Goal: Task Accomplishment & Management: Manage account settings

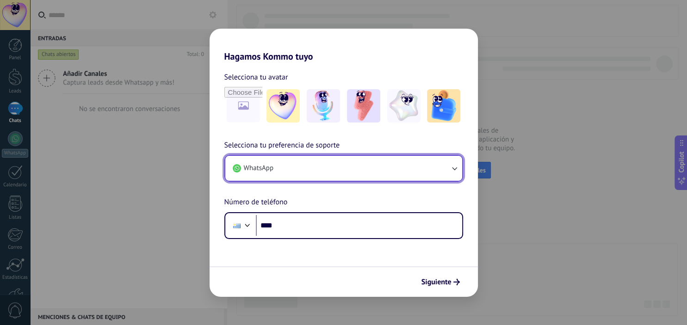
click at [400, 169] on button "WhatsApp" at bounding box center [343, 168] width 237 height 25
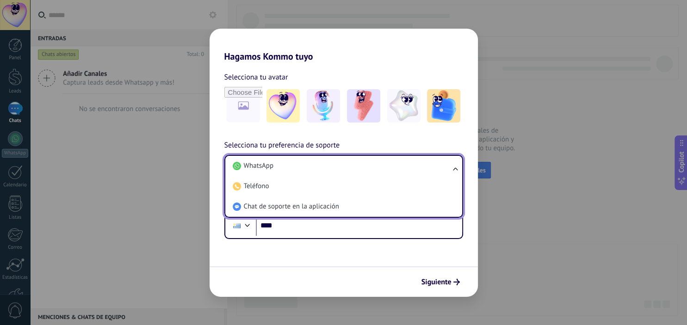
click at [400, 169] on li "WhatsApp" at bounding box center [342, 166] width 226 height 20
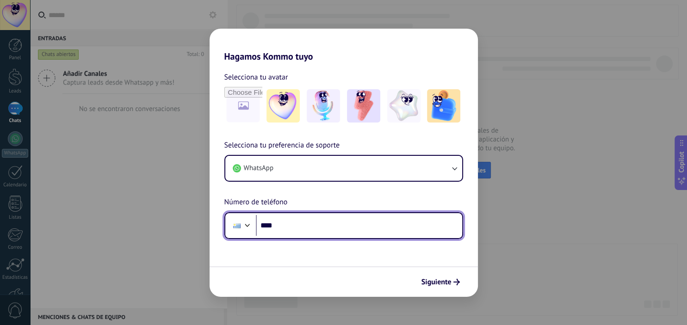
click at [333, 232] on input "****" at bounding box center [359, 225] width 206 height 21
paste input "**********"
type input "**********"
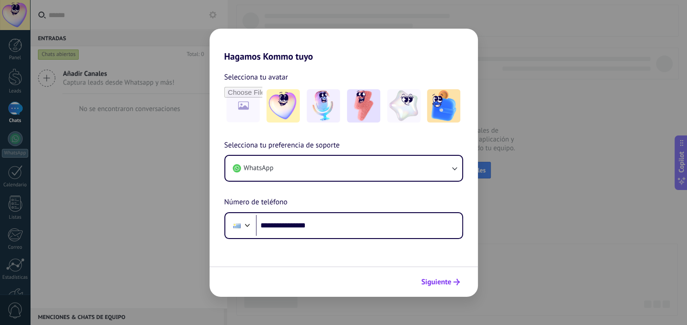
click at [433, 282] on span "Siguiente" at bounding box center [436, 282] width 30 height 6
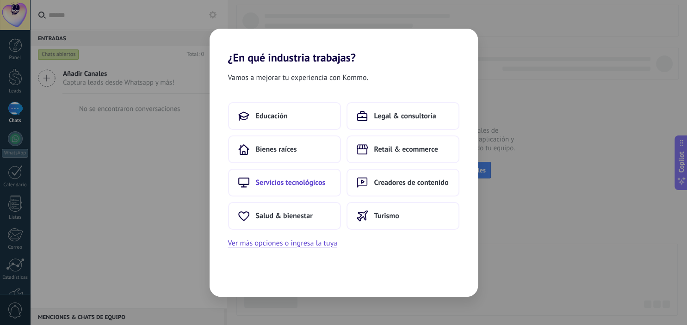
click at [303, 181] on span "Servicios tecnológicos" at bounding box center [291, 182] width 70 height 9
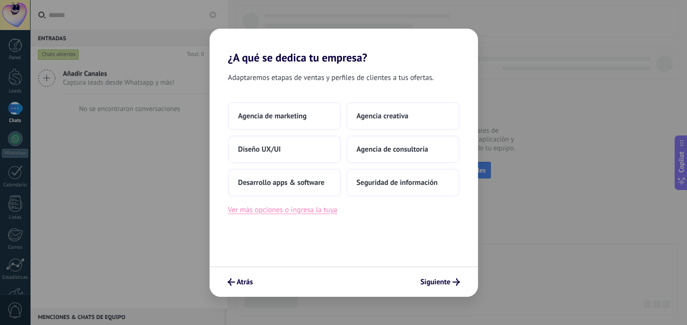
click at [313, 214] on button "Ver más opciones o ingresa la tuya" at bounding box center [282, 210] width 109 height 12
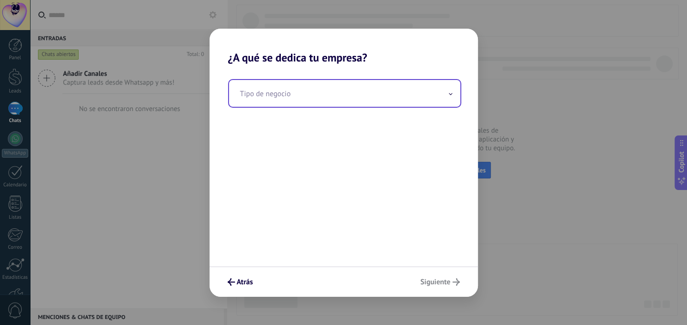
click at [330, 97] on input "text" at bounding box center [344, 93] width 231 height 27
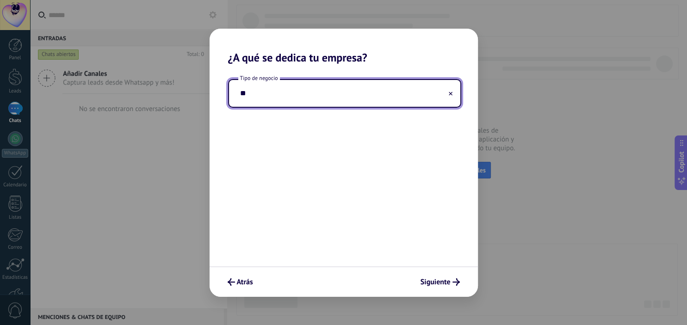
type input "*"
type input "**********"
click at [438, 279] on span "Siguiente" at bounding box center [435, 282] width 30 height 6
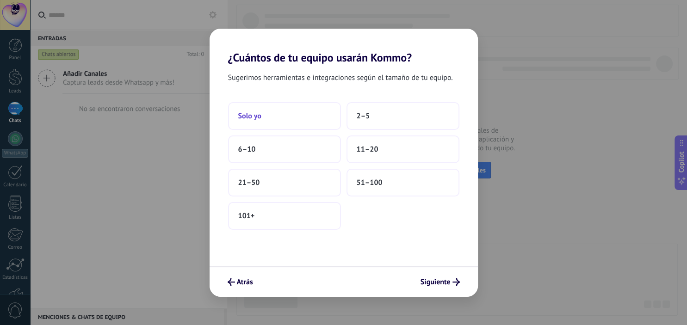
click at [299, 117] on button "Solo yo" at bounding box center [284, 116] width 113 height 28
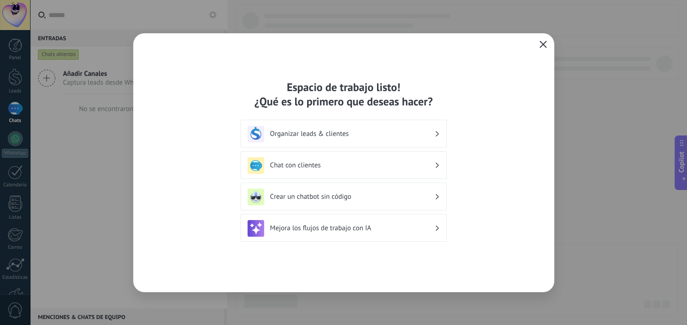
click at [541, 40] on button "button" at bounding box center [543, 44] width 12 height 13
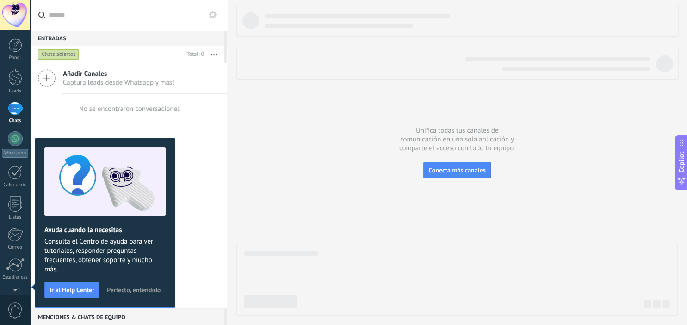
click at [111, 82] on span "Captura leads desde Whatsapp y más!" at bounding box center [118, 82] width 111 height 9
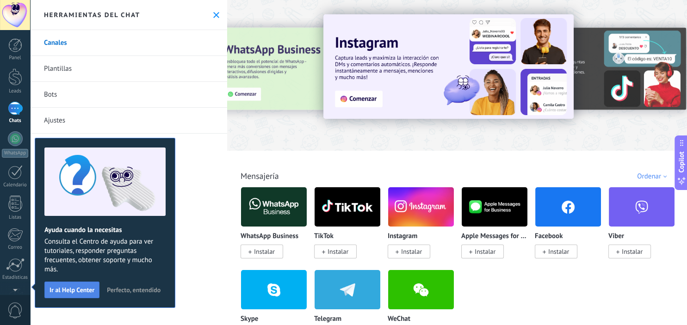
click at [78, 297] on button "Ir al Help Center" at bounding box center [71, 290] width 55 height 17
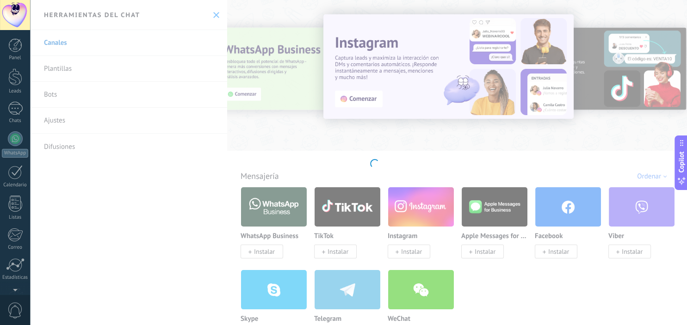
click at [10, 1] on div at bounding box center [15, 15] width 30 height 30
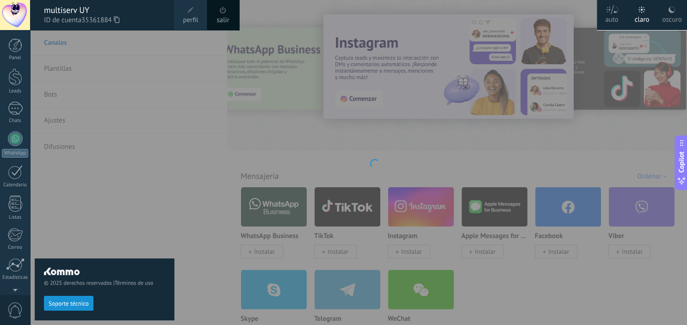
click at [8, 7] on div at bounding box center [15, 15] width 30 height 30
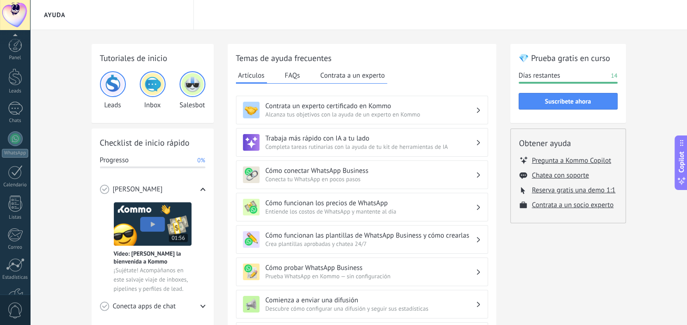
scroll to position [59, 0]
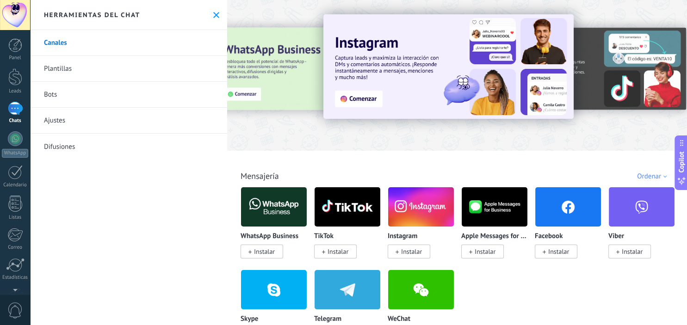
click at [262, 253] on span "Instalar" at bounding box center [264, 251] width 21 height 8
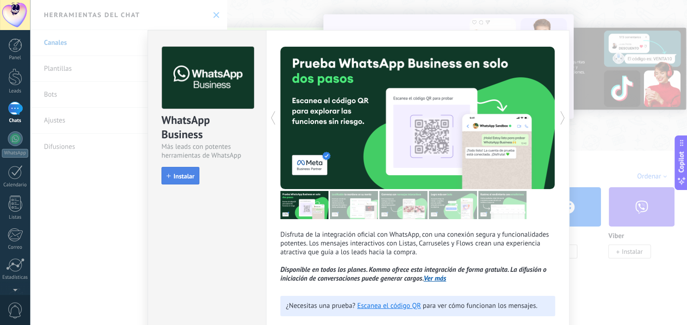
click at [184, 177] on span "Instalar" at bounding box center [183, 176] width 21 height 6
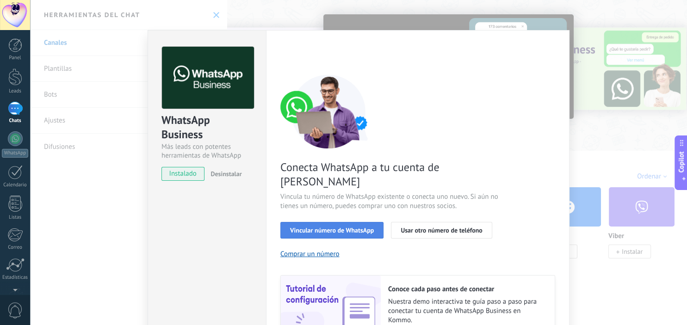
click at [356, 227] on span "Vincular número de WhatsApp" at bounding box center [332, 230] width 84 height 6
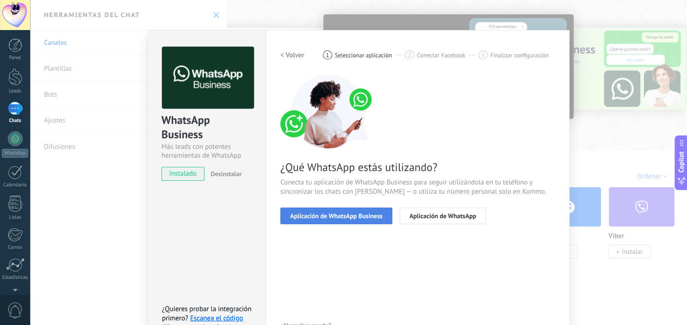
click at [362, 218] on span "Aplicación de WhatsApp Business" at bounding box center [336, 216] width 93 height 6
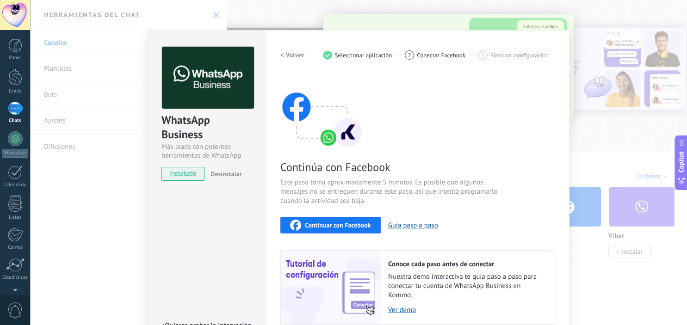
click at [345, 225] on span "Continuar con Facebook" at bounding box center [338, 225] width 66 height 6
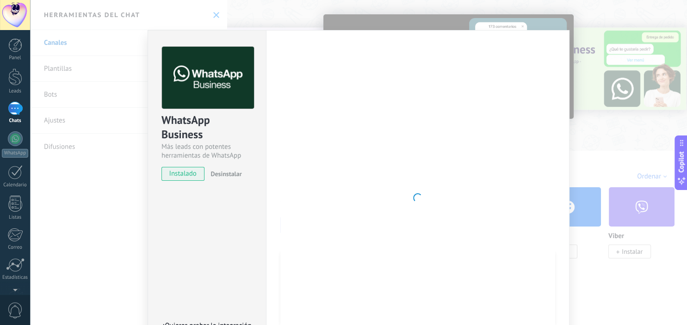
click at [608, 179] on div "WhatsApp Business Más leads con potentes herramientas de WhatsApp instalado Des…" at bounding box center [358, 162] width 657 height 325
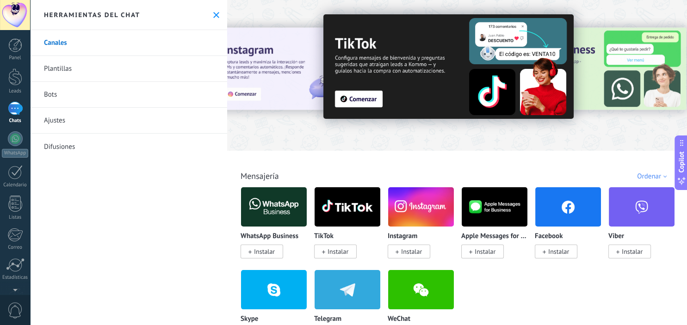
click at [273, 251] on span "Instalar" at bounding box center [264, 251] width 21 height 8
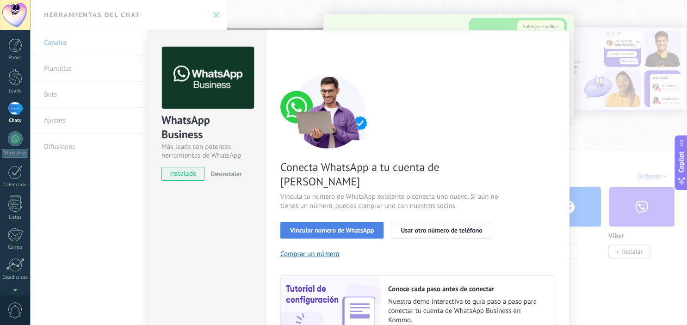
click at [338, 227] on span "Vincular número de WhatsApp" at bounding box center [332, 230] width 84 height 6
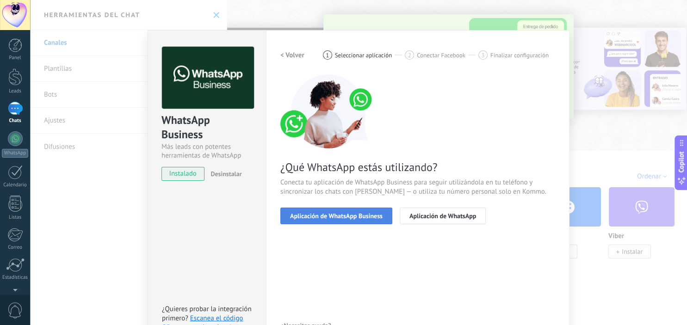
click at [351, 218] on span "Aplicación de WhatsApp Business" at bounding box center [336, 216] width 93 height 6
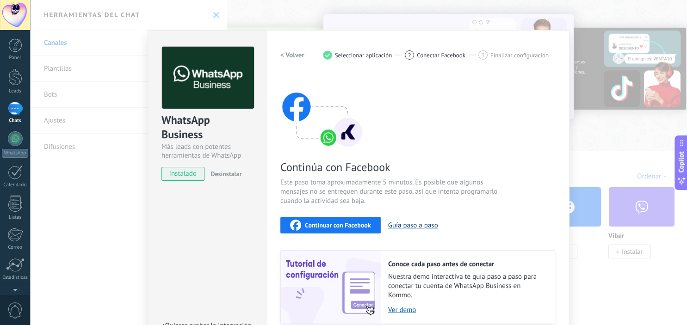
click at [412, 223] on button "Guía paso a paso" at bounding box center [413, 225] width 50 height 9
click at [352, 227] on span "Continuar con Facebook" at bounding box center [338, 225] width 66 height 6
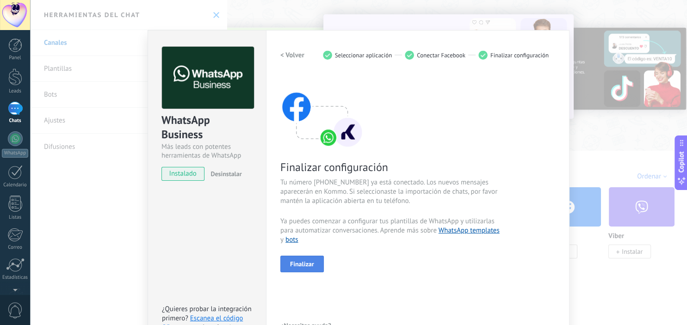
click at [303, 267] on span "Finalizar" at bounding box center [302, 264] width 24 height 6
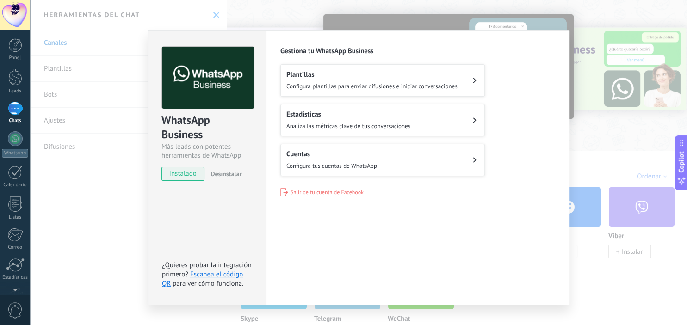
click at [383, 162] on button "Cuentas Configura tus cuentas de WhatsApp" at bounding box center [382, 160] width 204 height 32
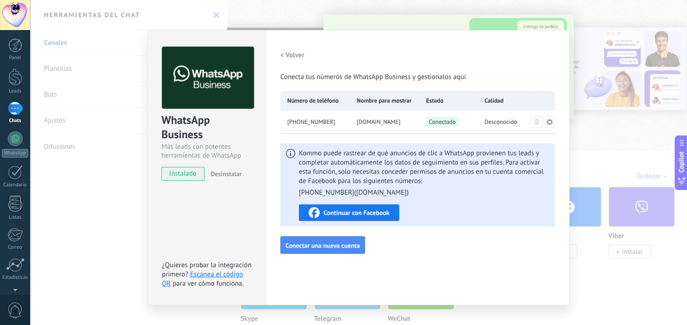
click at [368, 212] on span "Continuar con Facebook" at bounding box center [356, 213] width 66 height 6
click at [378, 115] on div "[DOMAIN_NAME]" at bounding box center [384, 122] width 69 height 23
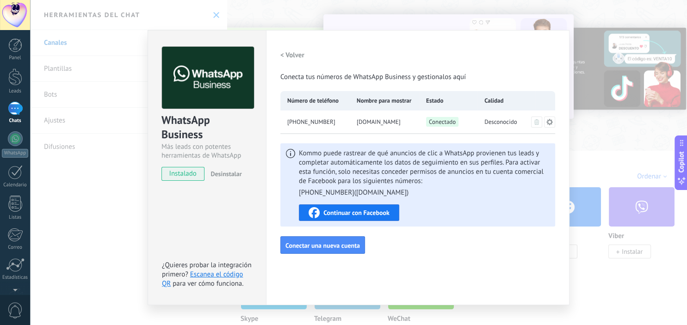
click at [286, 58] on h2 "< Volver" at bounding box center [292, 55] width 24 height 9
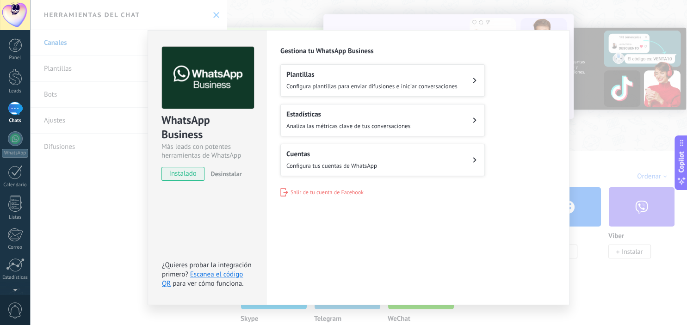
click at [347, 124] on span "Analiza las métricas clave de tus conversaciones" at bounding box center [348, 126] width 124 height 8
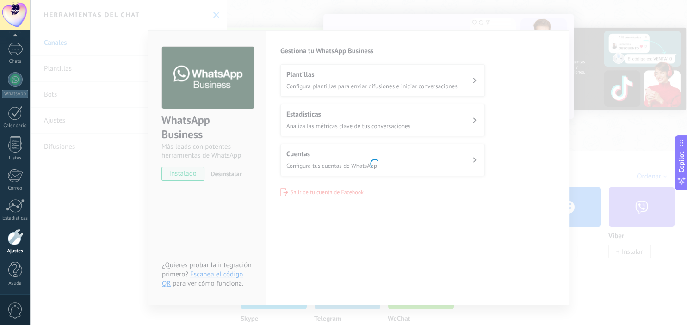
scroll to position [59, 0]
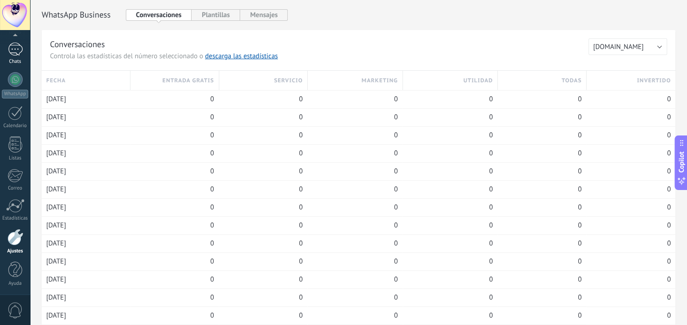
click at [11, 53] on div at bounding box center [15, 49] width 15 height 13
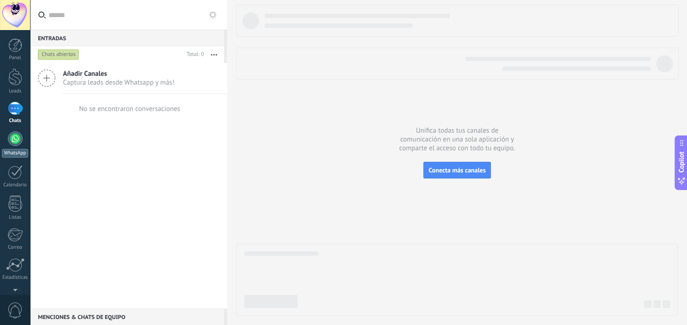
click at [18, 134] on div at bounding box center [15, 138] width 15 height 15
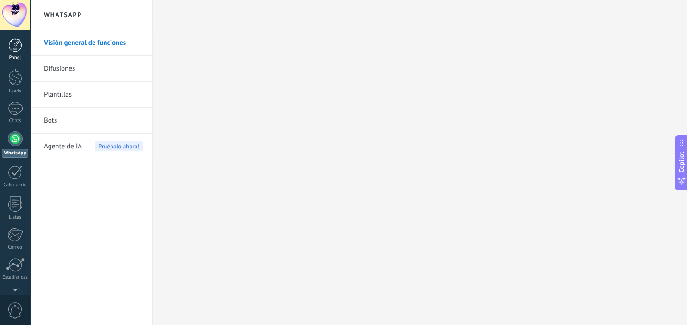
click at [13, 43] on div at bounding box center [15, 45] width 14 height 14
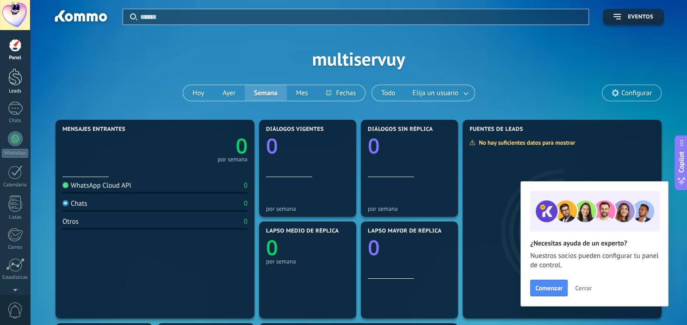
click at [13, 79] on div at bounding box center [15, 76] width 14 height 17
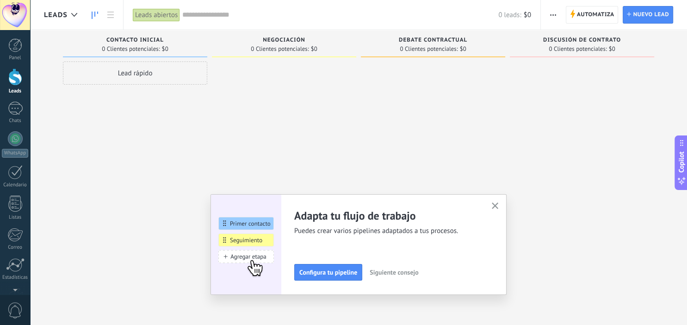
click at [199, 145] on div "Lead rápido" at bounding box center [135, 164] width 144 height 204
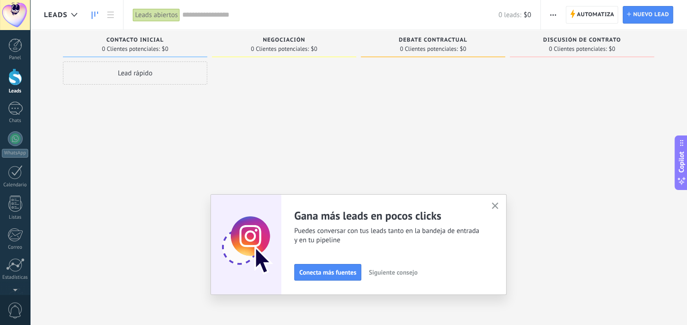
click at [499, 205] on button "button" at bounding box center [495, 206] width 12 height 12
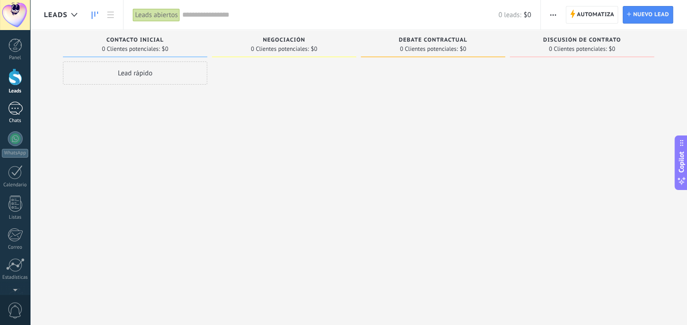
click at [14, 108] on div at bounding box center [15, 108] width 15 height 13
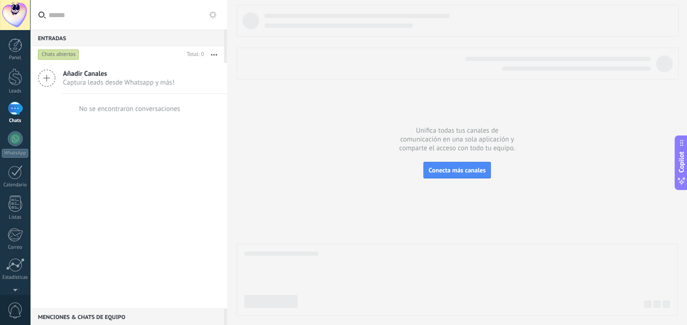
click at [98, 86] on span "Captura leads desde Whatsapp y más!" at bounding box center [118, 82] width 111 height 9
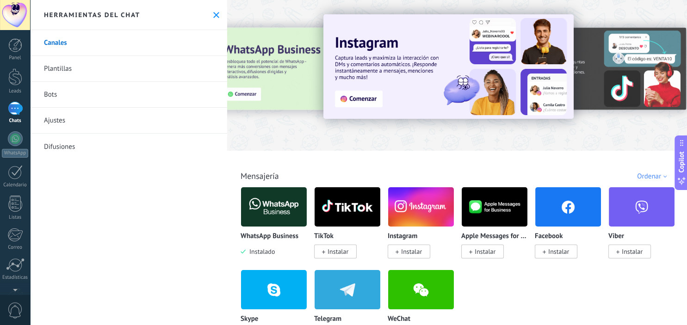
click at [267, 210] on img at bounding box center [274, 207] width 66 height 45
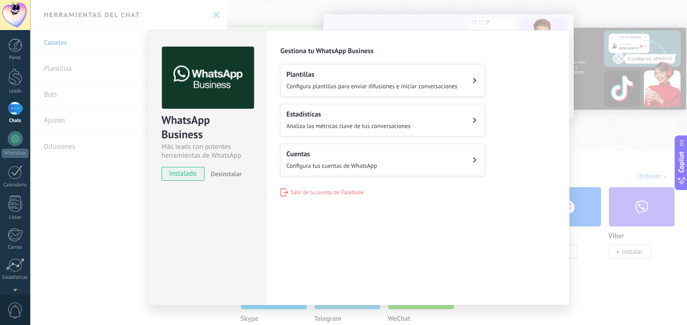
click at [392, 68] on button "Plantillas Configura plantillas para enviar difusiones e iniciar conversaciones" at bounding box center [382, 80] width 204 height 32
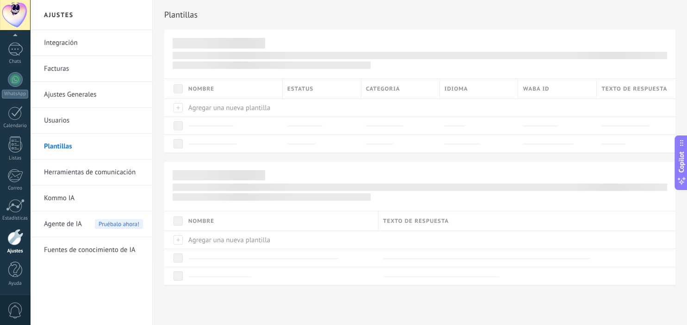
scroll to position [59, 0]
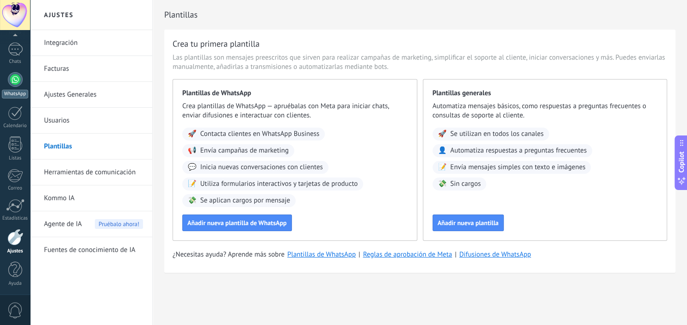
click at [13, 88] on div "WhatsApp" at bounding box center [15, 85] width 30 height 26
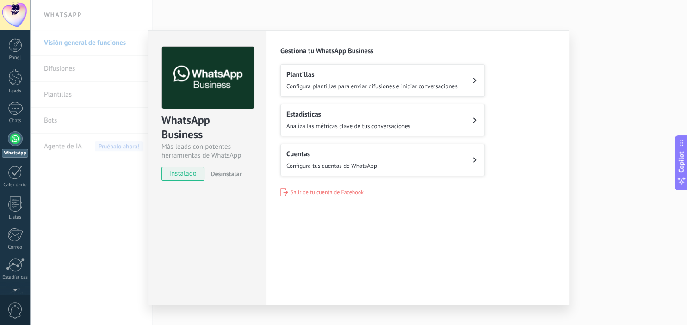
click at [73, 260] on div "WhatsApp Business Más leads con potentes herramientas de WhatsApp instalado Des…" at bounding box center [358, 162] width 657 height 325
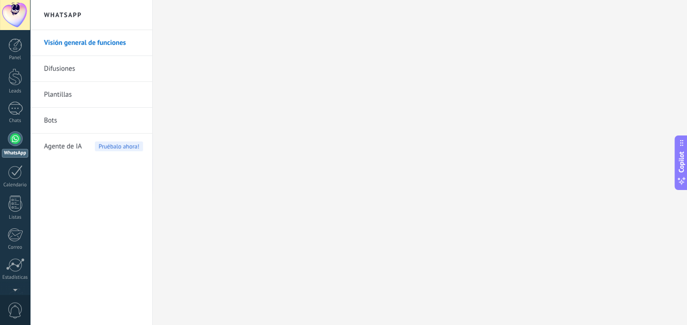
click at [16, 19] on div at bounding box center [15, 15] width 30 height 30
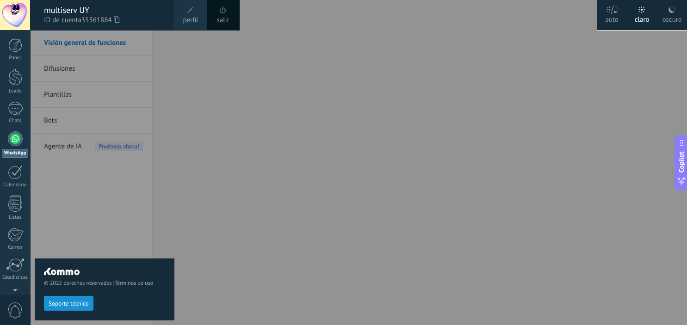
click at [193, 16] on span "perfil" at bounding box center [190, 20] width 15 height 10
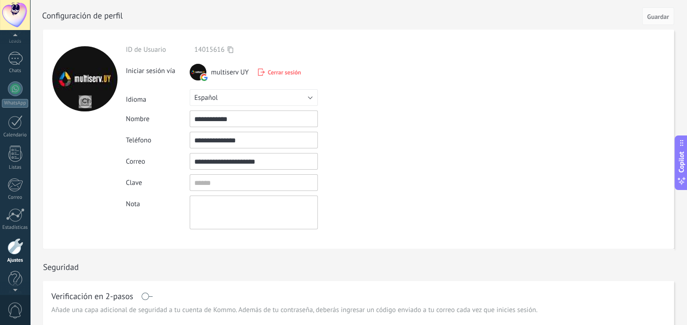
click at [16, 42] on div at bounding box center [15, 37] width 30 height 14
click at [14, 42] on div at bounding box center [15, 45] width 14 height 14
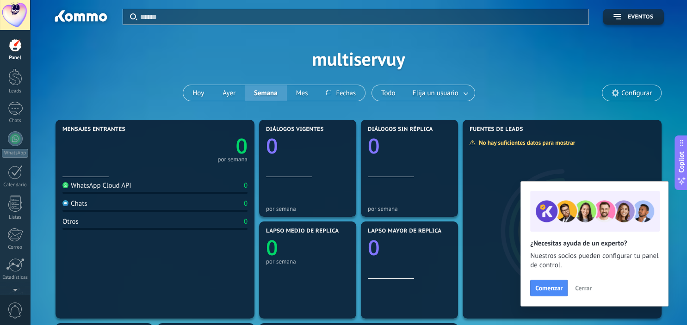
click at [587, 286] on span "Cerrar" at bounding box center [583, 288] width 17 height 6
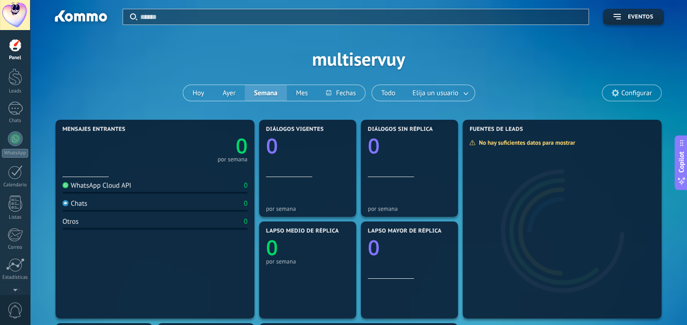
click at [619, 96] on span "Configurar" at bounding box center [631, 93] width 59 height 16
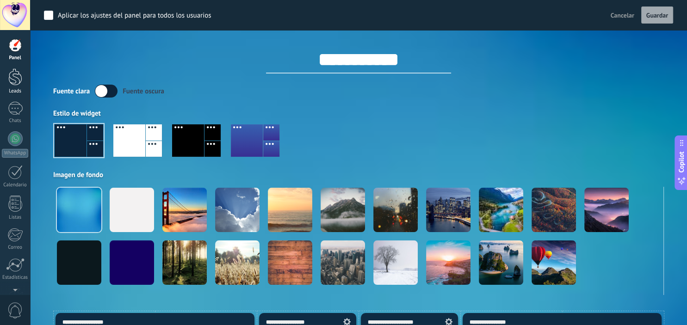
click at [11, 74] on div at bounding box center [15, 76] width 14 height 17
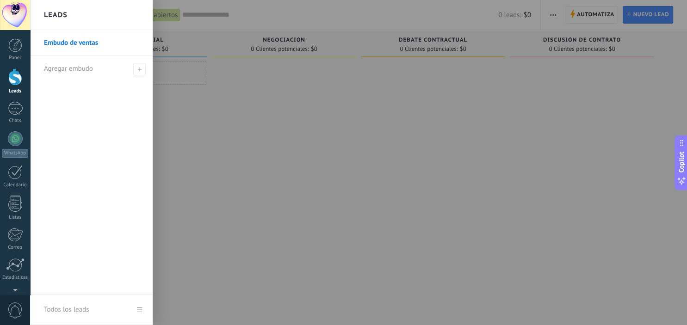
click at [92, 40] on link "Embudo de ventas" at bounding box center [93, 43] width 99 height 26
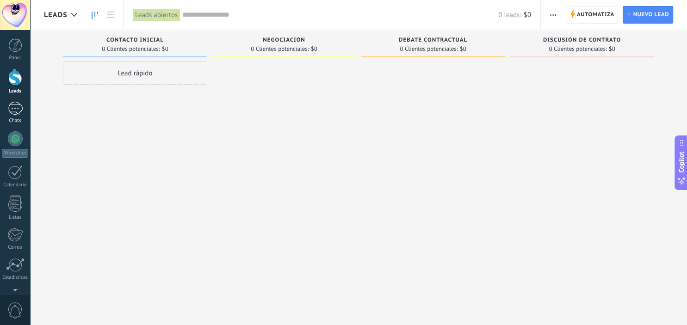
click at [23, 115] on link "Chats" at bounding box center [15, 113] width 30 height 22
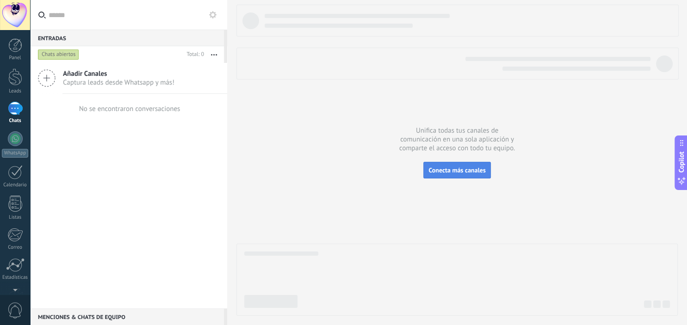
click at [474, 175] on button "Conecta más canales" at bounding box center [456, 170] width 67 height 17
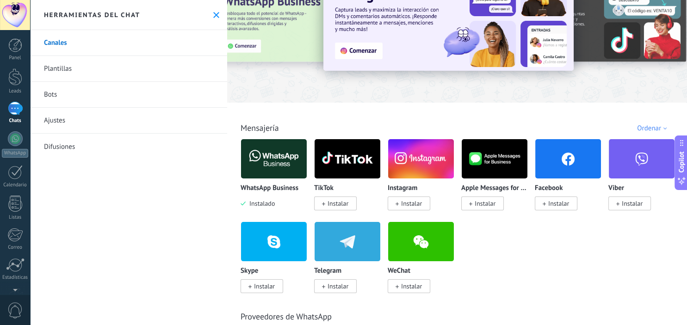
scroll to position [49, 0]
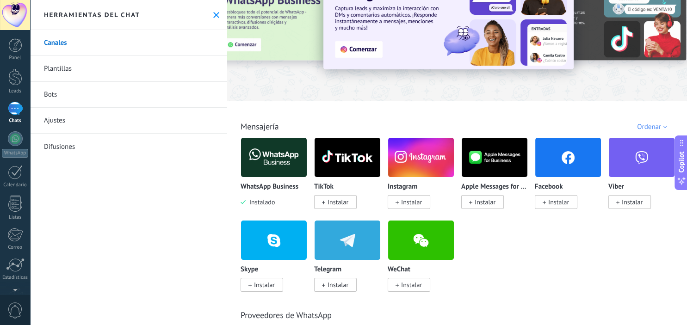
click at [557, 202] on span "Instalar" at bounding box center [558, 202] width 21 height 8
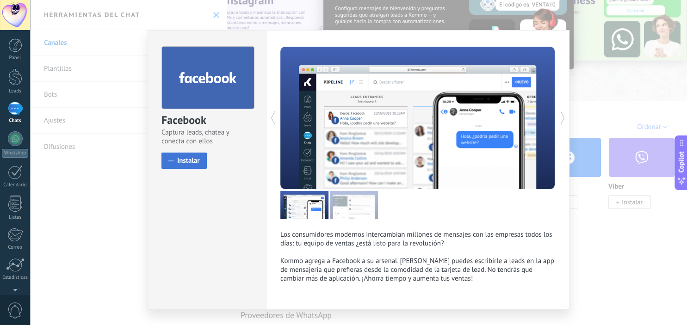
click at [183, 156] on button "Instalar" at bounding box center [183, 161] width 45 height 16
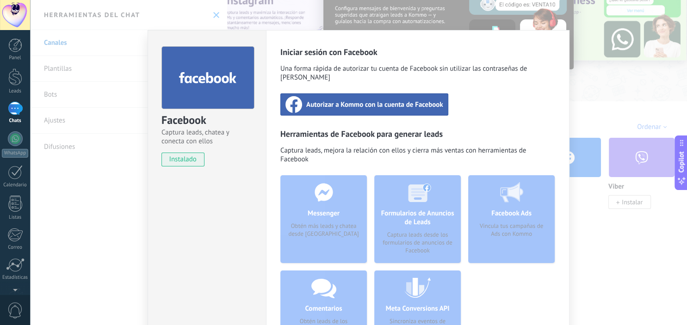
click at [376, 103] on div "Autorizar a Kommo con la cuenta de Facebook" at bounding box center [364, 104] width 168 height 22
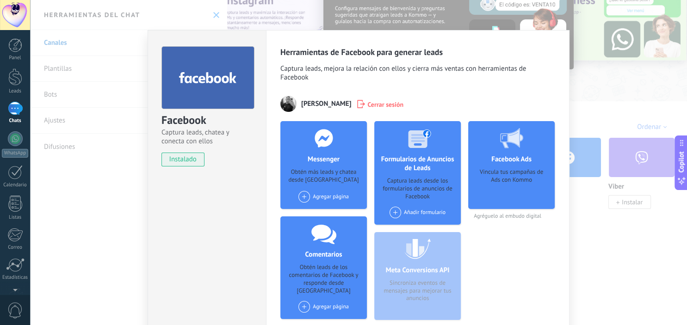
click at [611, 243] on div "Facebook Captura leads, chatea y conecta con ellos instalado Desinstalar Herram…" at bounding box center [358, 162] width 657 height 325
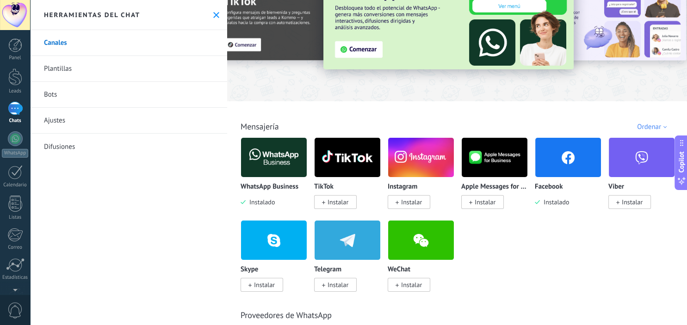
click at [411, 205] on span "Instalar" at bounding box center [411, 202] width 21 height 8
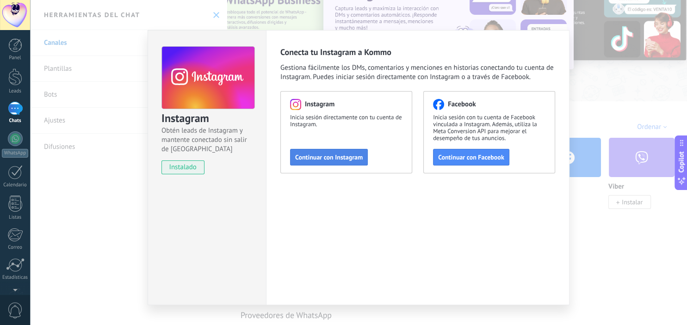
click at [330, 160] on span "Continuar con Instagram" at bounding box center [329, 157] width 68 height 6
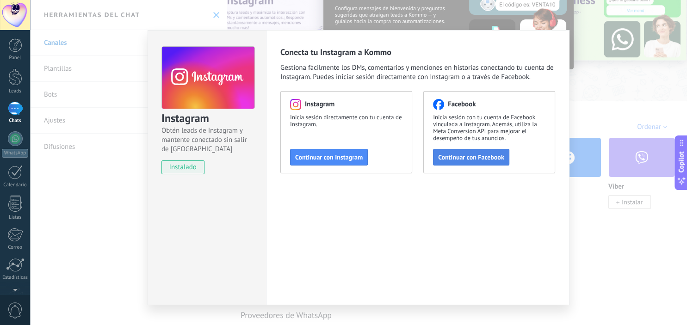
click at [452, 161] on span "Continuar con Facebook" at bounding box center [471, 157] width 66 height 6
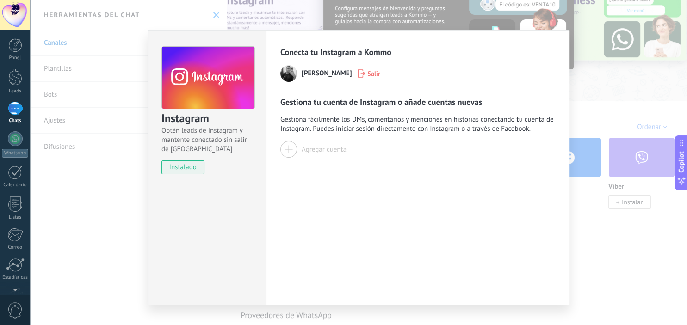
click at [314, 151] on div "Agregar cuenta" at bounding box center [324, 149] width 45 height 9
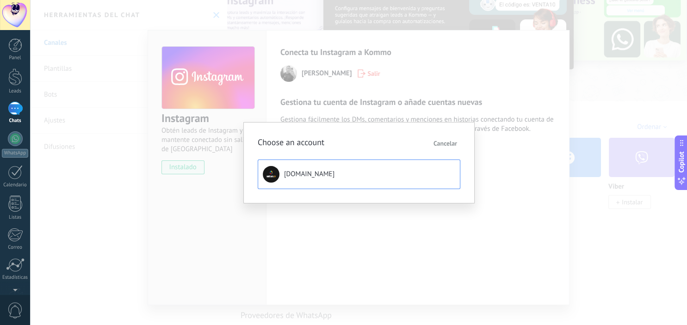
click at [350, 175] on button "[DOMAIN_NAME]" at bounding box center [359, 175] width 203 height 30
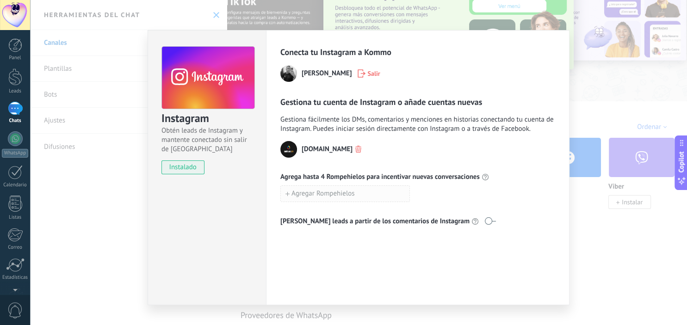
click at [333, 198] on button "Agregar Rompehielos" at bounding box center [345, 193] width 130 height 17
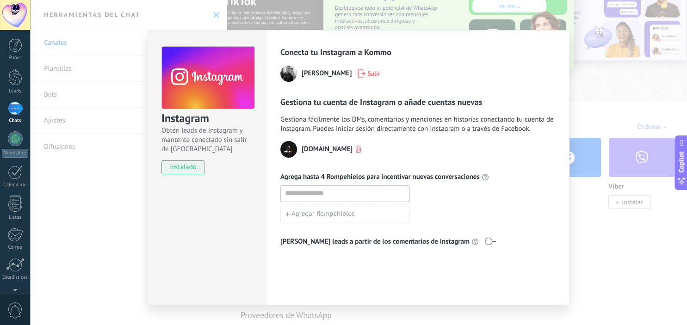
click at [506, 232] on div "multiserv.uy Agrega hasta 4 Rompehielos para incentivar nuevas conversaciones A…" at bounding box center [417, 193] width 275 height 105
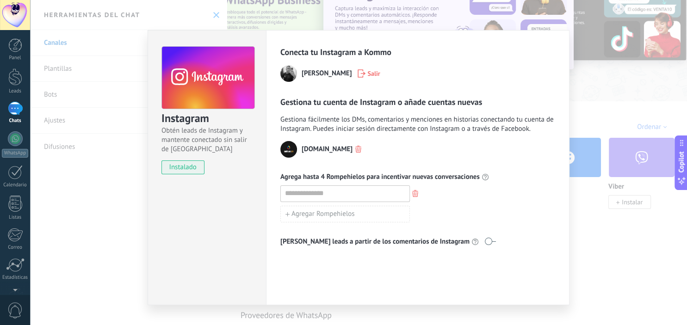
scroll to position [15, 0]
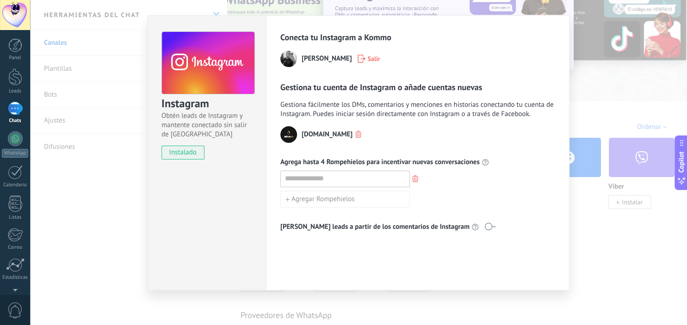
click at [655, 217] on div "Instagram Obtén leads de Instagram y mantente conectado sin salir de Kommo inst…" at bounding box center [358, 162] width 657 height 325
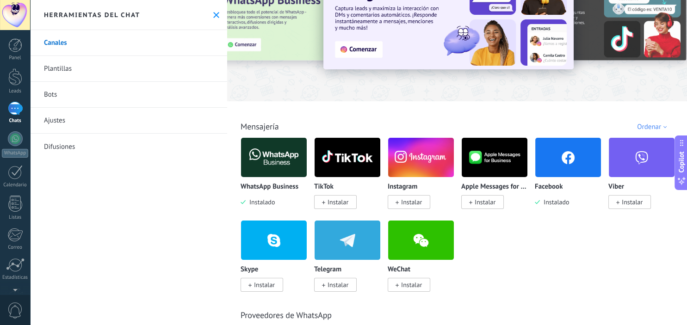
click at [417, 200] on span "Instalar" at bounding box center [411, 202] width 21 height 8
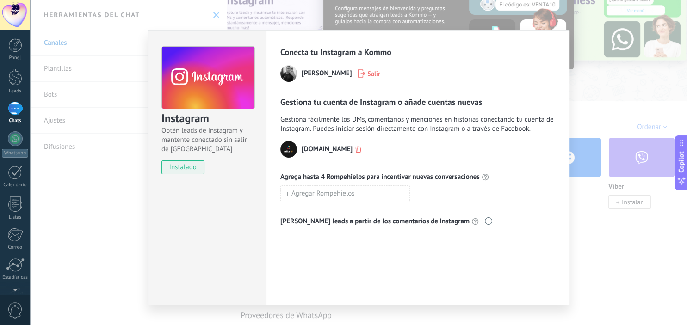
click at [484, 223] on span at bounding box center [490, 220] width 12 height 7
click at [484, 222] on span at bounding box center [490, 220] width 12 height 7
click at [662, 275] on div "Instagram Obtén leads de Instagram y mantente conectado sin salir de Kommo inst…" at bounding box center [358, 162] width 657 height 325
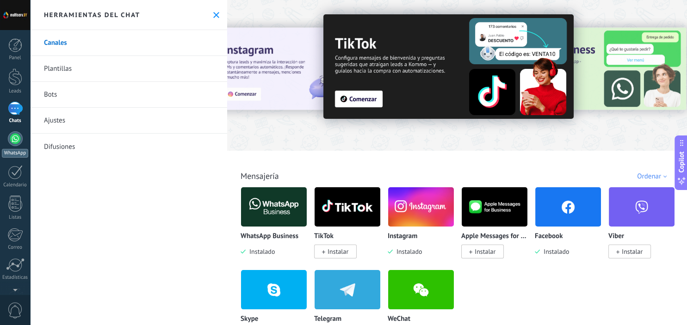
click at [14, 143] on div at bounding box center [15, 138] width 15 height 15
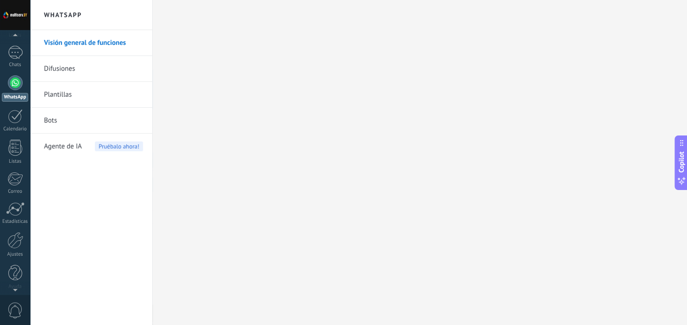
scroll to position [59, 0]
click at [15, 243] on div at bounding box center [15, 237] width 16 height 17
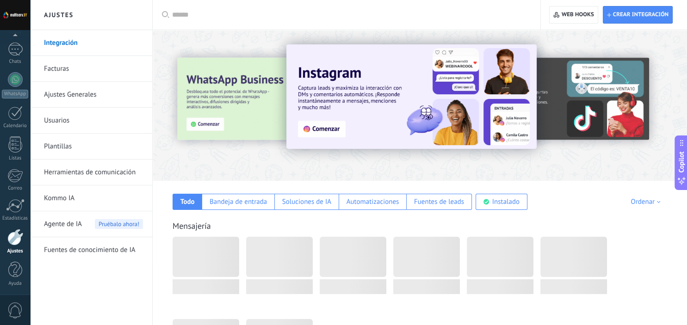
scroll to position [59, 0]
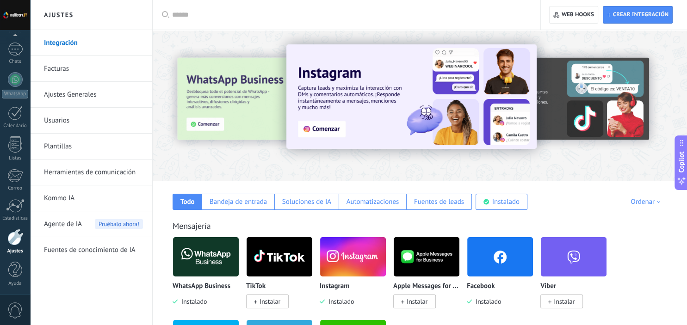
click at [206, 121] on div at bounding box center [193, 104] width 203 height 83
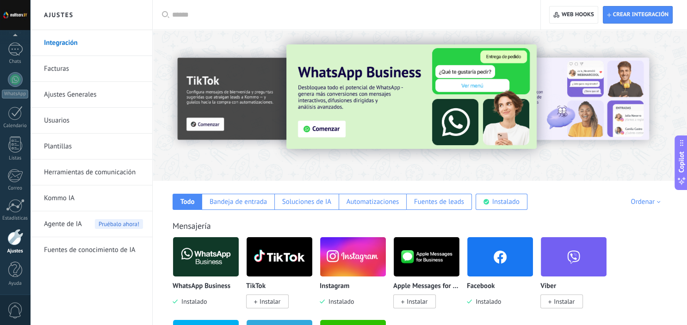
click at [312, 130] on img at bounding box center [411, 96] width 250 height 105
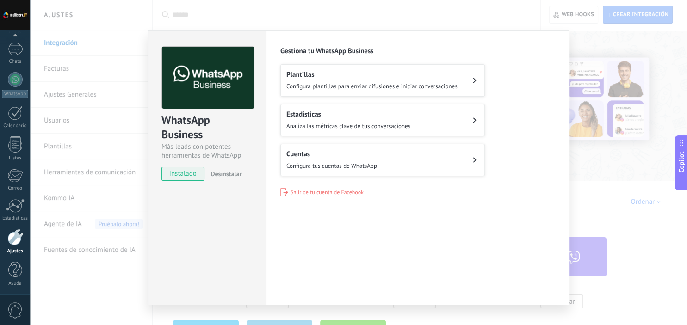
click at [408, 171] on button "Cuentas Configura tus cuentas de WhatsApp" at bounding box center [382, 160] width 204 height 32
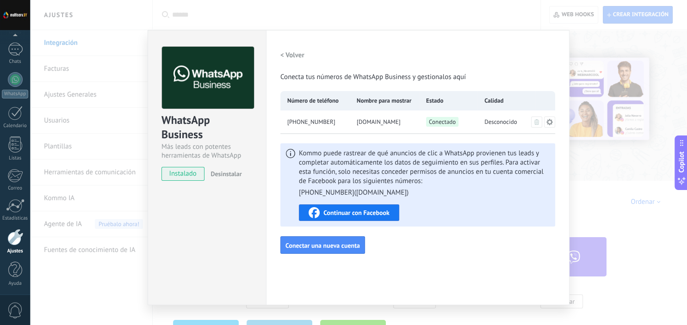
click at [358, 210] on span "Continuar con Facebook" at bounding box center [356, 213] width 66 height 6
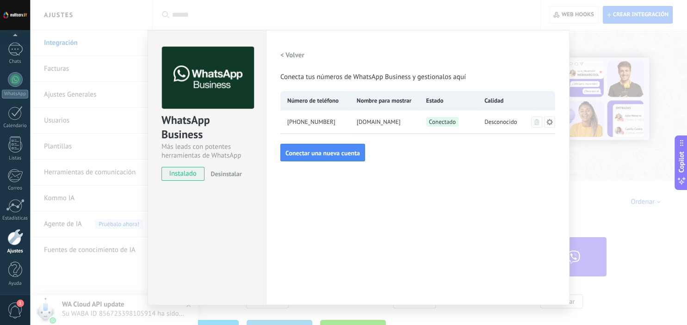
click at [639, 208] on div "WhatsApp Business Más leads con potentes herramientas de WhatsApp instalado Des…" at bounding box center [358, 162] width 657 height 325
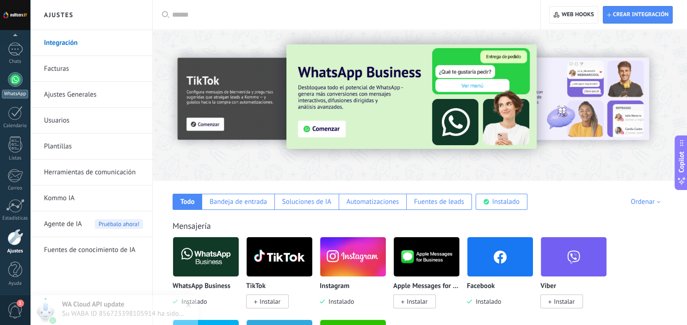
click at [17, 84] on div at bounding box center [15, 79] width 15 height 15
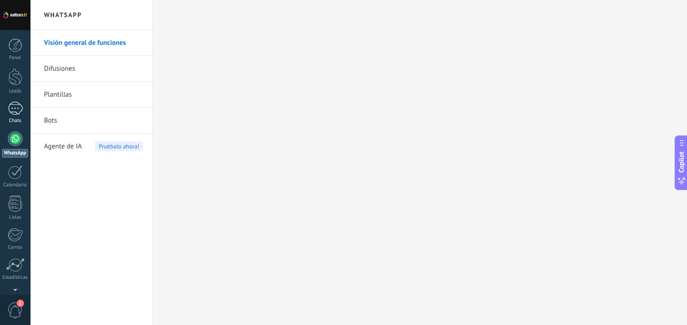
click at [13, 110] on div at bounding box center [15, 108] width 15 height 13
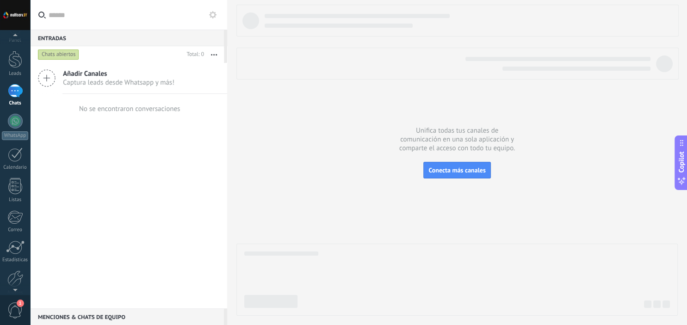
scroll to position [25, 0]
click at [16, 311] on span "1" at bounding box center [15, 311] width 16 height 16
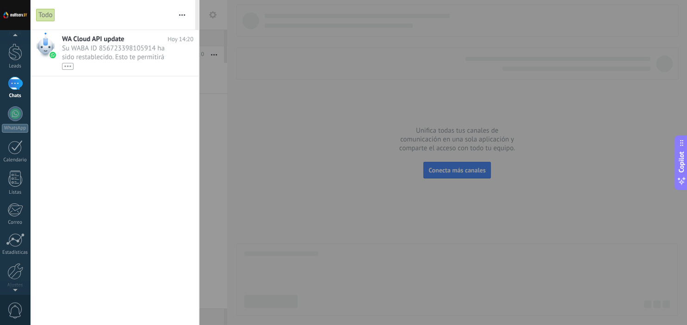
scroll to position [0, 0]
click at [110, 51] on span "Su WABA ID 856723398105914 ha sido restablecido. Esto te permitirá continuar en…" at bounding box center [119, 57] width 114 height 26
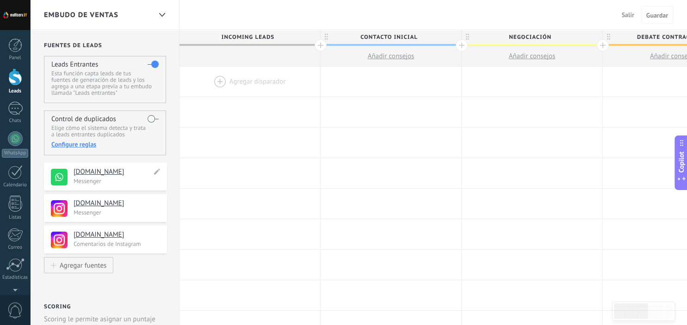
click at [112, 182] on p "Messenger" at bounding box center [118, 181] width 88 height 8
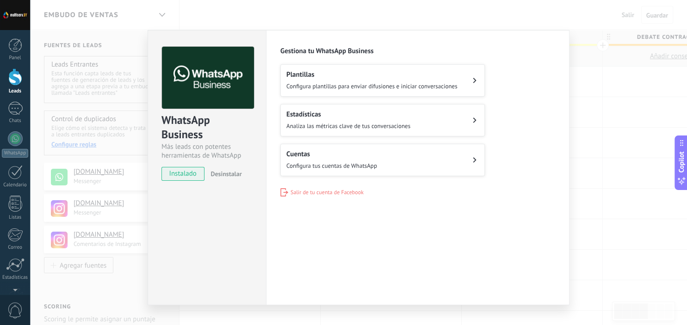
click at [124, 286] on div "WhatsApp Business Más leads con potentes herramientas de WhatsApp instalado Des…" at bounding box center [358, 162] width 657 height 325
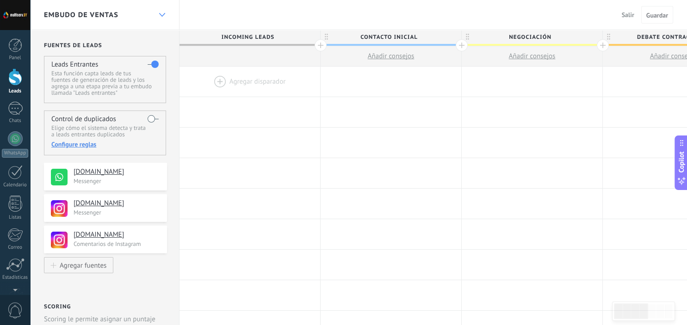
click at [158, 14] on div at bounding box center [162, 15] width 16 height 18
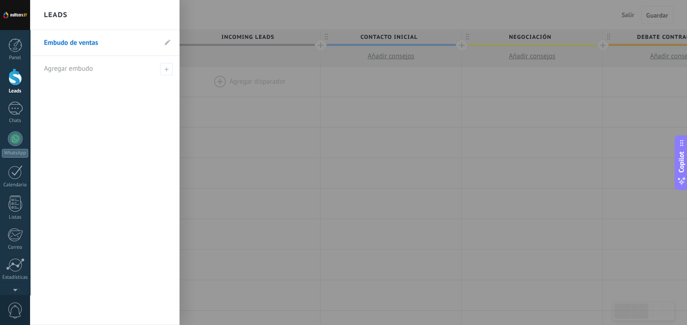
click at [158, 14] on div "Leads" at bounding box center [104, 15] width 149 height 30
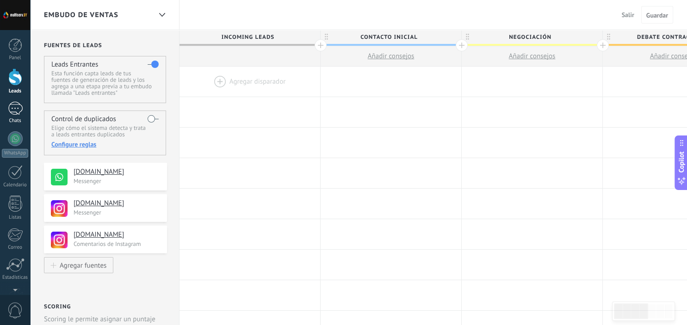
click at [15, 110] on div at bounding box center [15, 108] width 15 height 13
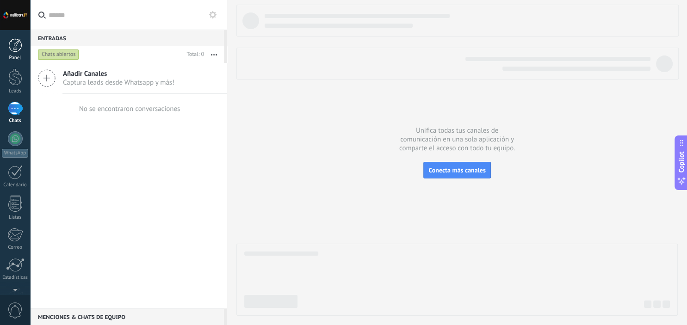
click at [15, 46] on div at bounding box center [15, 45] width 14 height 14
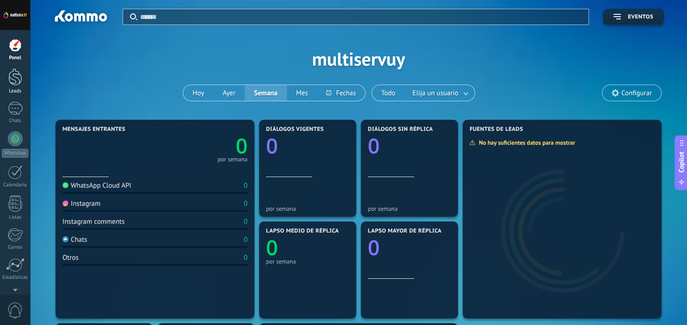
click at [19, 74] on div at bounding box center [15, 76] width 14 height 17
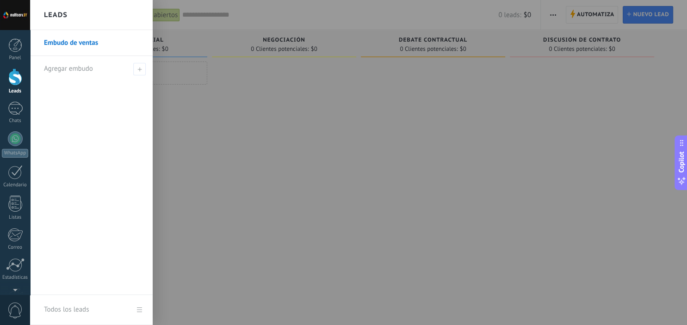
click at [92, 44] on link "Embudo de ventas" at bounding box center [93, 43] width 99 height 26
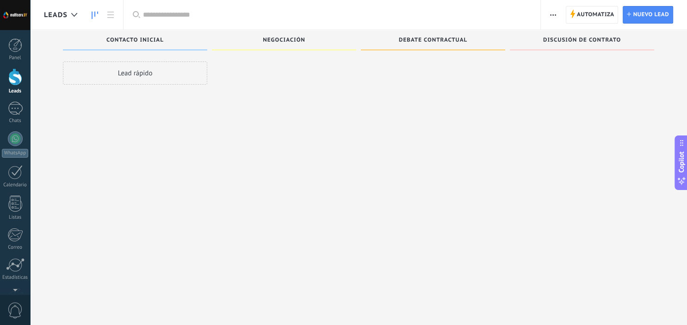
click at [92, 44] on div "Contacto inicial" at bounding box center [135, 41] width 135 height 8
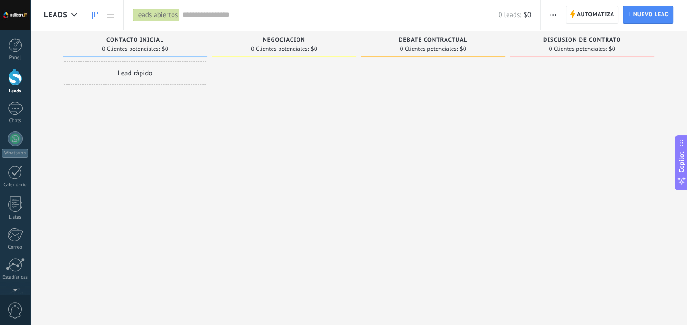
click at [17, 84] on div at bounding box center [15, 76] width 14 height 17
click at [19, 112] on div at bounding box center [15, 108] width 15 height 13
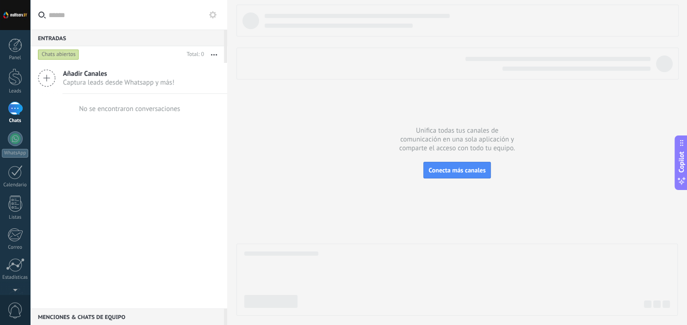
click at [131, 77] on span "Añadir Canales" at bounding box center [118, 73] width 111 height 9
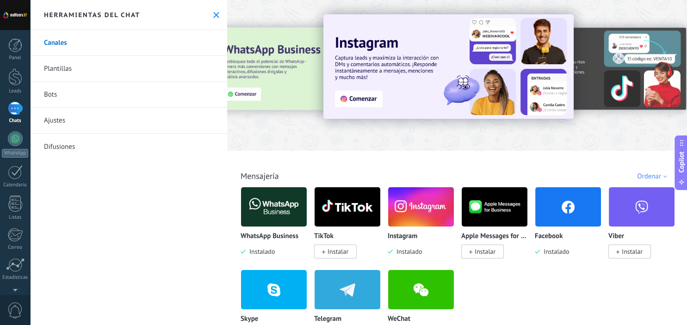
click at [247, 94] on div at bounding box center [230, 74] width 203 height 83
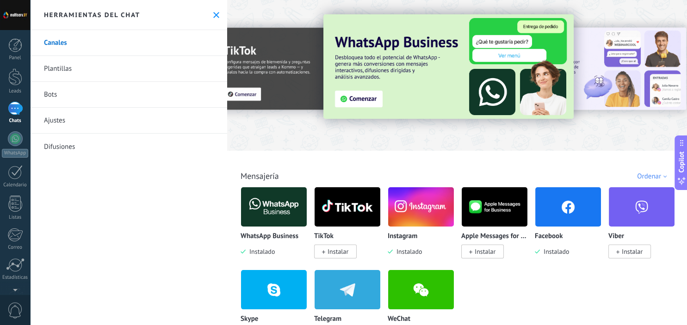
click at [361, 98] on img at bounding box center [448, 66] width 250 height 105
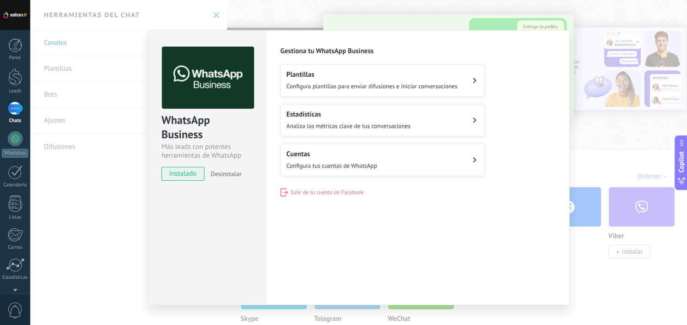
click at [580, 113] on div "WhatsApp Business Más leads con potentes herramientas de WhatsApp instalado Des…" at bounding box center [358, 162] width 657 height 325
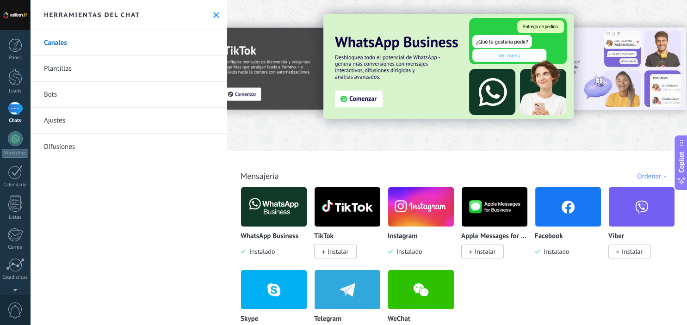
click at [64, 70] on link "Plantillas" at bounding box center [128, 69] width 197 height 26
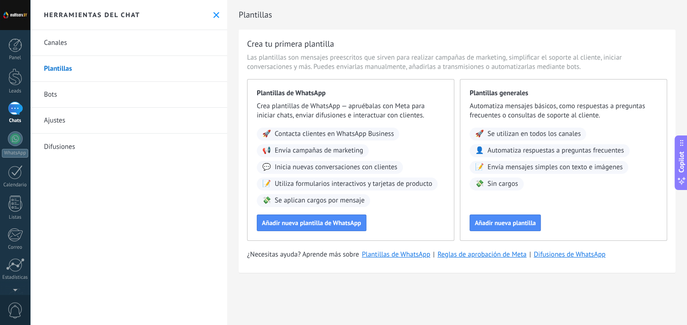
click at [66, 96] on link "Bots" at bounding box center [128, 95] width 197 height 26
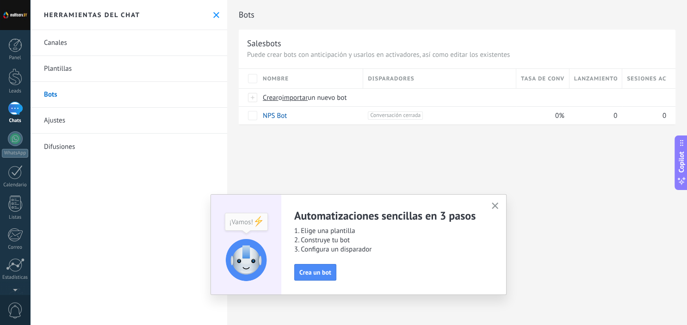
click at [88, 117] on link "Ajustes" at bounding box center [128, 121] width 197 height 26
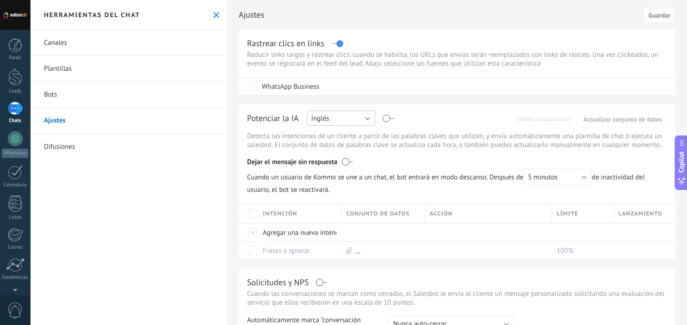
click at [350, 116] on button "Inglés" at bounding box center [341, 118] width 68 height 15
click at [334, 147] on span "Español" at bounding box center [336, 150] width 71 height 9
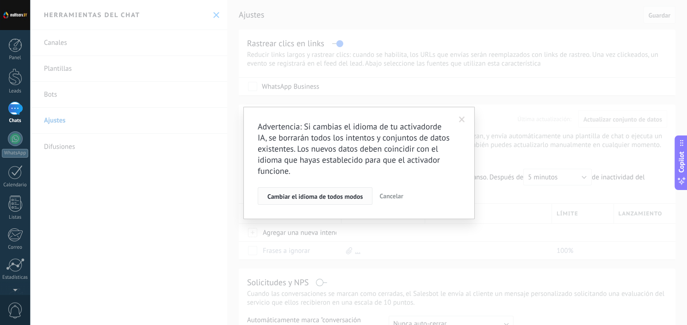
click at [352, 199] on span "Cambiar el idioma de todos modos" at bounding box center [315, 196] width 96 height 6
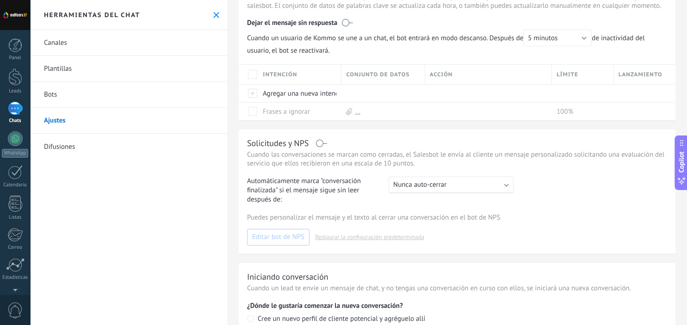
scroll to position [219, 0]
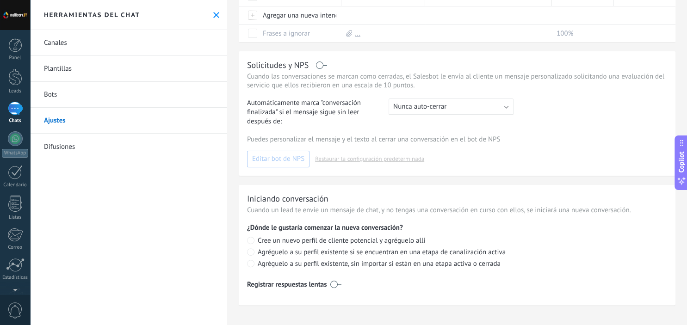
click at [50, 148] on link "Difusiones" at bounding box center [128, 147] width 197 height 26
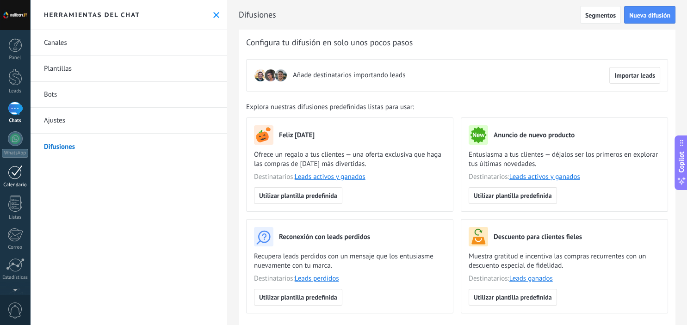
click at [14, 168] on div at bounding box center [15, 172] width 15 height 14
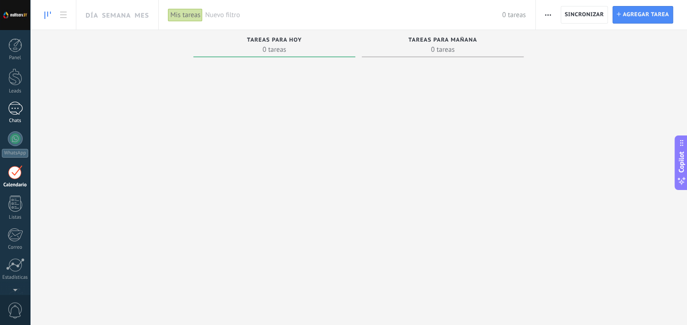
click at [13, 109] on div at bounding box center [15, 108] width 15 height 13
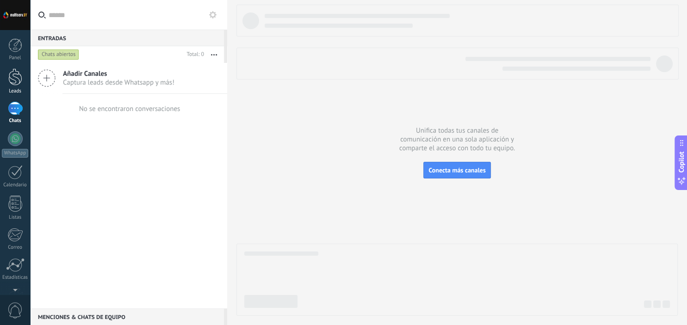
click at [13, 84] on div at bounding box center [15, 76] width 14 height 17
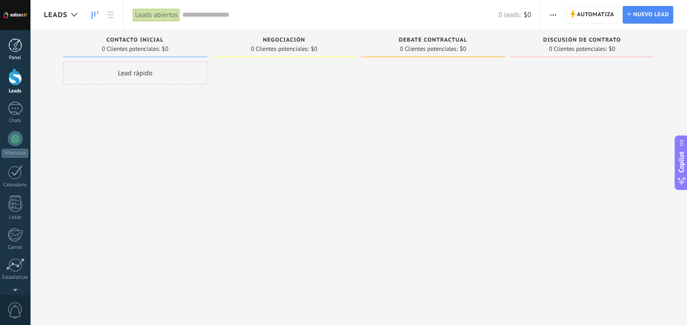
click at [13, 45] on div at bounding box center [15, 45] width 14 height 14
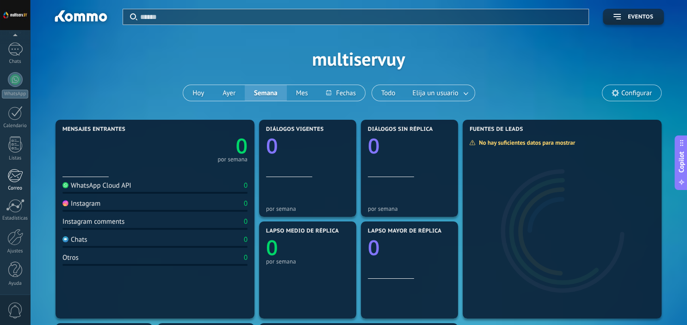
click at [18, 236] on div at bounding box center [15, 237] width 16 height 17
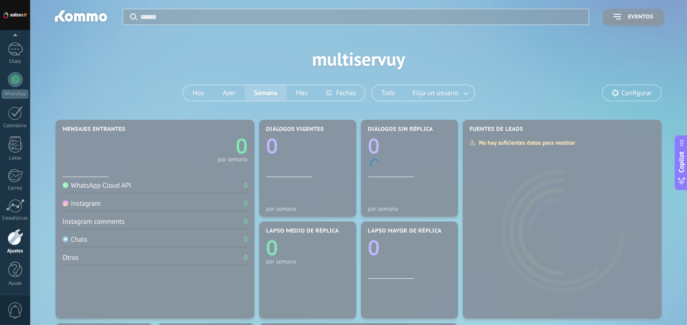
scroll to position [59, 0]
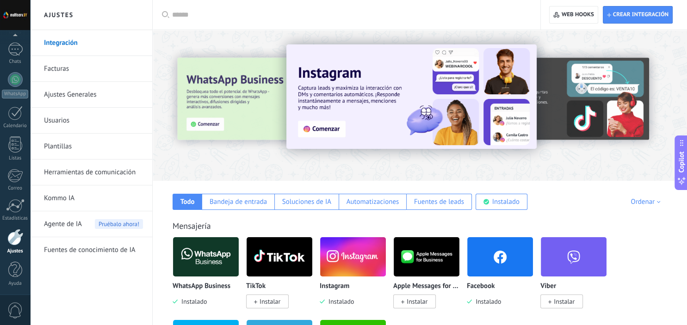
click at [212, 19] on input "text" at bounding box center [349, 15] width 355 height 10
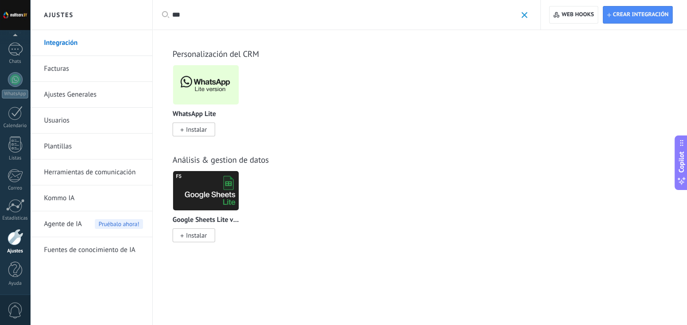
type input "***"
click at [207, 73] on img at bounding box center [206, 84] width 66 height 45
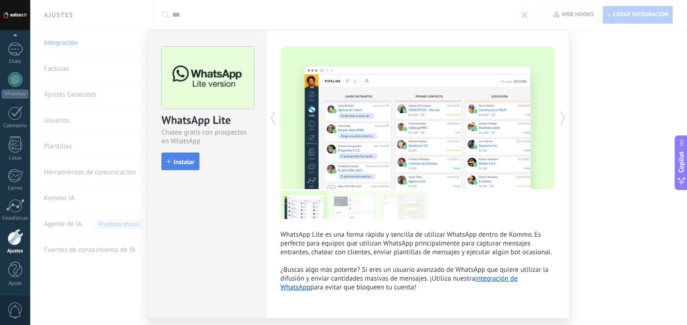
click at [185, 159] on span "Instalar" at bounding box center [183, 162] width 21 height 6
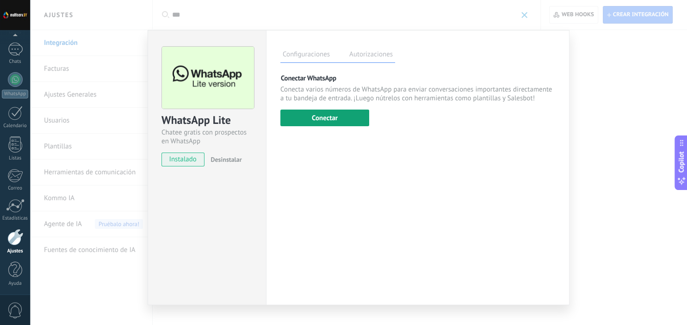
click at [336, 116] on button "Conectar" at bounding box center [324, 118] width 89 height 17
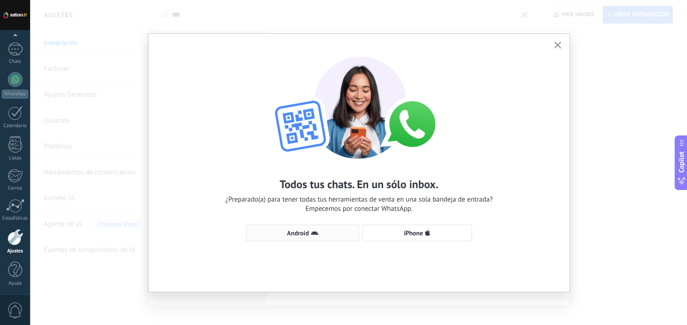
click at [307, 234] on span "Android" at bounding box center [298, 233] width 22 height 6
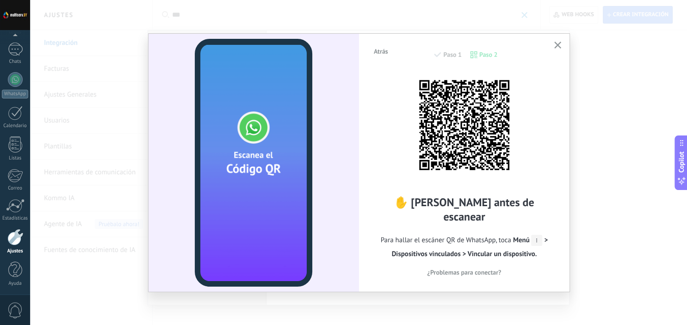
click at [635, 23] on div "Atrás Paso 1 Paso 2 ✋ [PERSON_NAME] antes de escanear Para hallar el escáner QR…" at bounding box center [358, 162] width 657 height 325
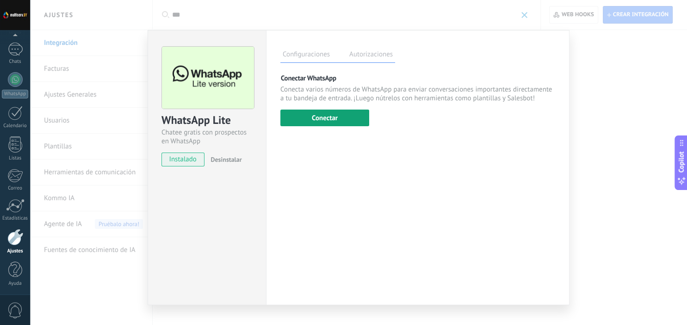
click at [323, 116] on button "Conectar" at bounding box center [324, 118] width 89 height 17
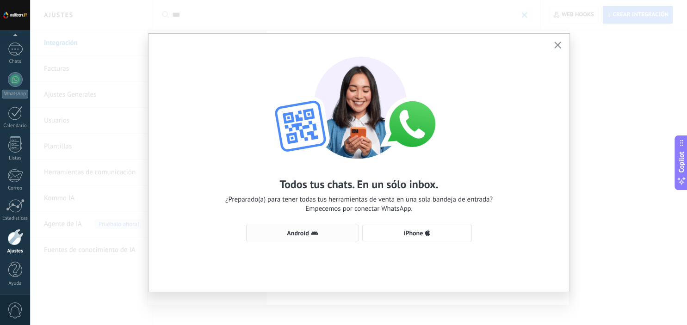
click at [321, 233] on span "Android" at bounding box center [302, 232] width 103 height 7
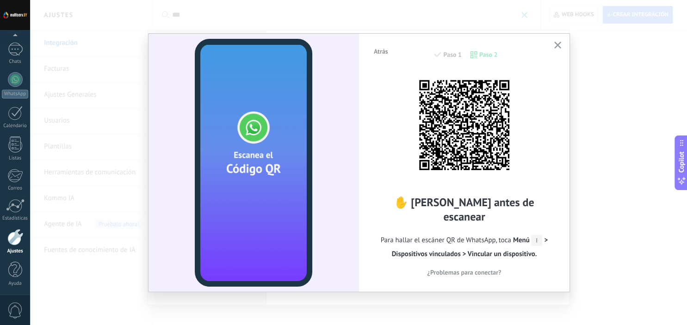
click at [558, 46] on icon "button" at bounding box center [557, 45] width 7 height 7
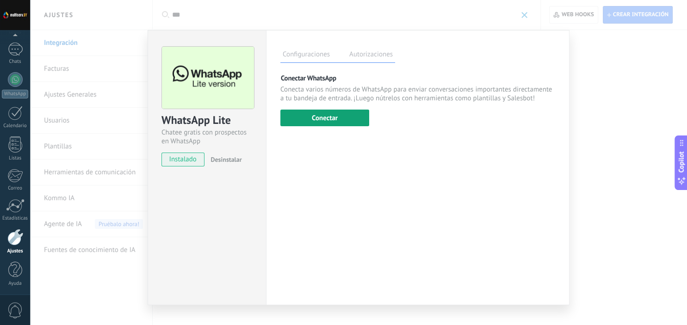
click at [340, 123] on button "Conectar" at bounding box center [324, 118] width 89 height 17
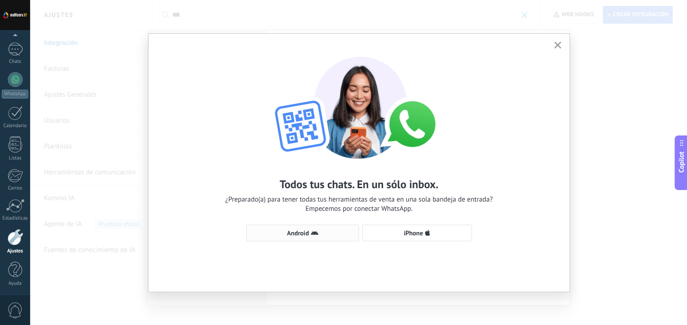
click at [322, 233] on span "Android" at bounding box center [302, 232] width 103 height 7
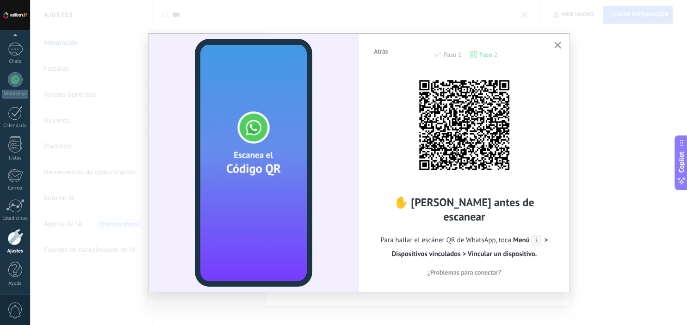
click at [478, 269] on span "¿Problemas para conectar?" at bounding box center [464, 272] width 74 height 6
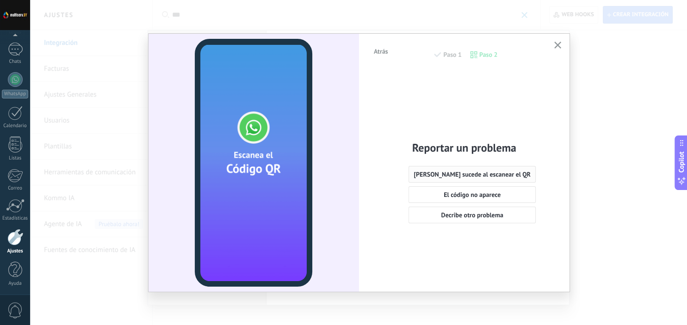
click at [489, 175] on span "[PERSON_NAME] sucede al escanear el QR" at bounding box center [472, 174] width 117 height 6
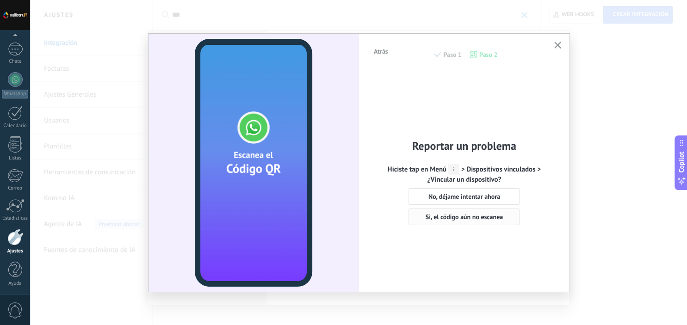
click at [475, 220] on span "Si, el código aún no escanea" at bounding box center [464, 217] width 77 height 6
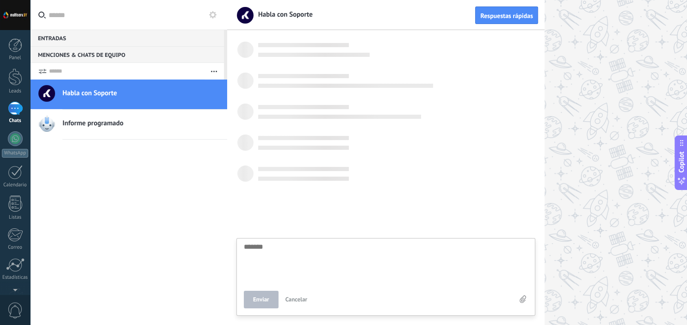
scroll to position [9, 0]
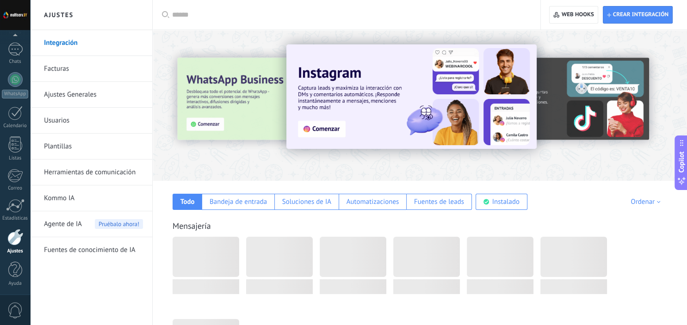
scroll to position [59, 0]
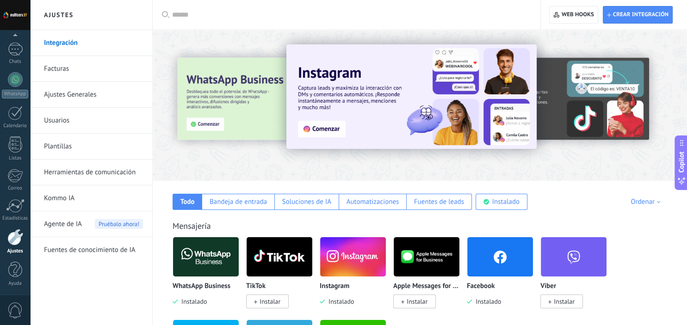
click at [219, 16] on input "text" at bounding box center [349, 15] width 355 height 10
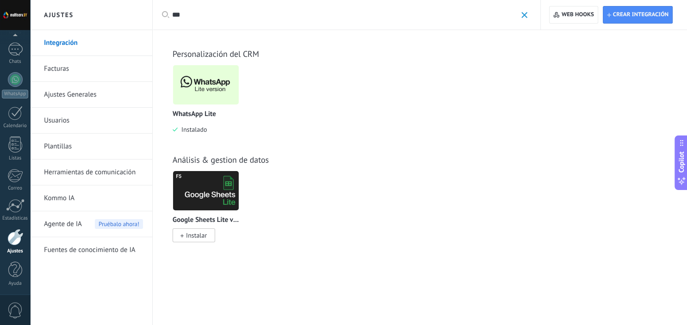
type input "***"
click at [216, 78] on img at bounding box center [206, 84] width 66 height 45
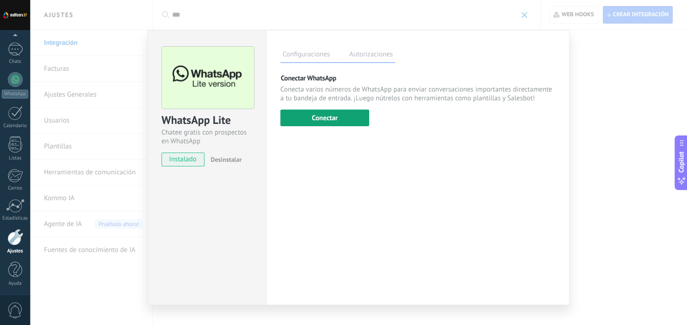
click at [329, 117] on button "Conectar" at bounding box center [324, 118] width 89 height 17
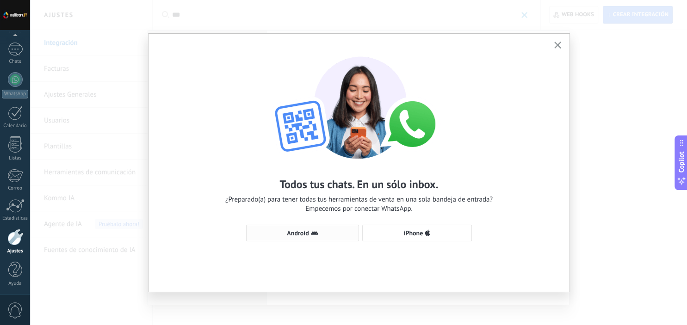
click at [306, 241] on button "Android" at bounding box center [302, 233] width 113 height 17
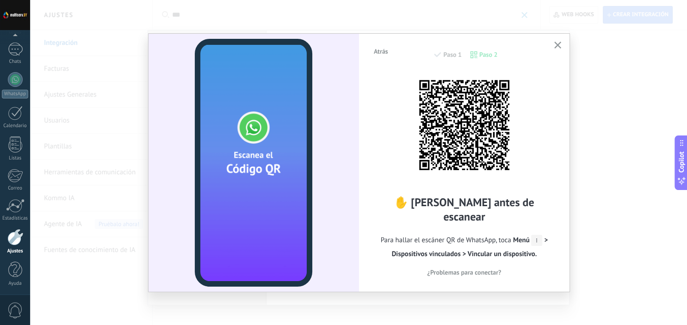
click at [544, 234] on span "Para hallar el escáner QR de WhatsApp, toca Menú > Dispositivos vinculados > Vi…" at bounding box center [464, 248] width 183 height 28
click at [537, 235] on icon at bounding box center [536, 240] width 11 height 11
click at [547, 236] on span "Menú > Dispositivos vinculados > Vincular un dispositivo." at bounding box center [470, 247] width 156 height 23
click at [479, 269] on span "¿Problemas para conectar?" at bounding box center [464, 272] width 74 height 6
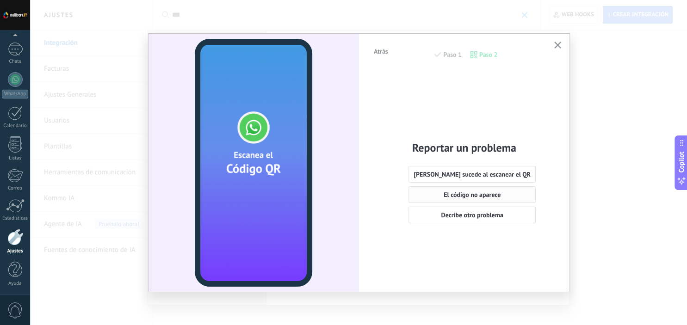
click at [467, 193] on span "El código no aparece" at bounding box center [472, 194] width 57 height 6
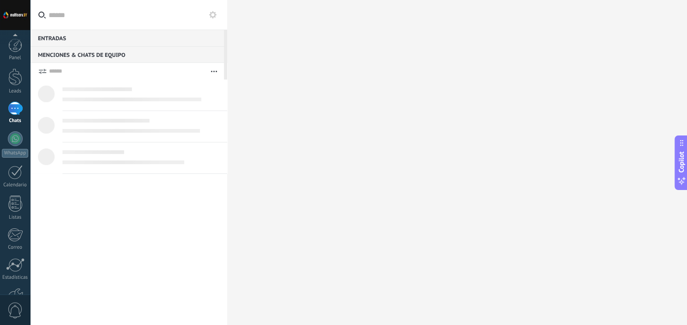
type textarea "*******"
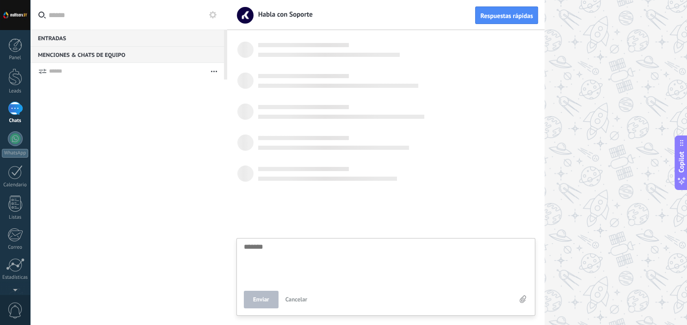
scroll to position [9, 0]
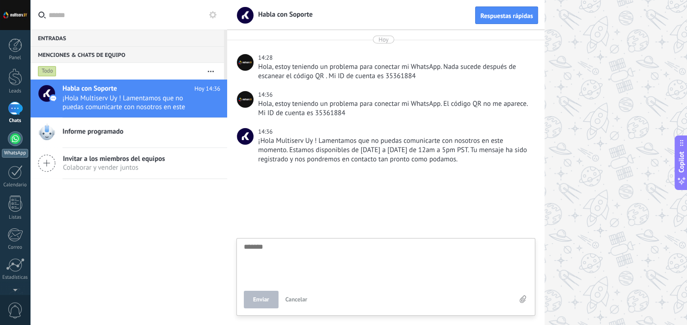
click at [14, 149] on div "WhatsApp" at bounding box center [15, 153] width 26 height 9
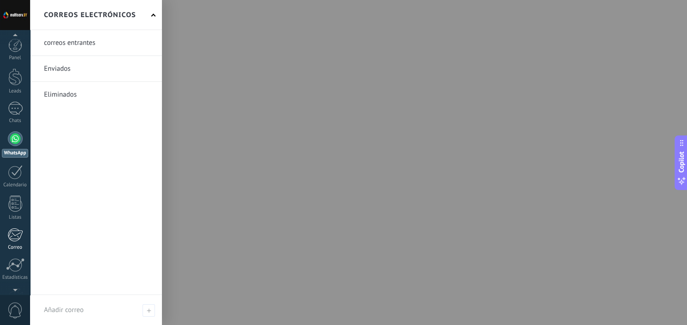
scroll to position [59, 0]
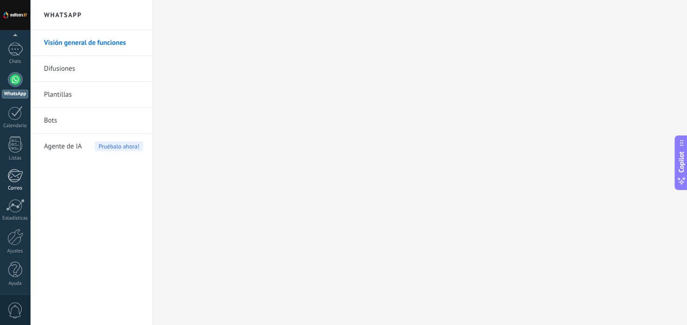
click at [16, 244] on div at bounding box center [15, 237] width 16 height 17
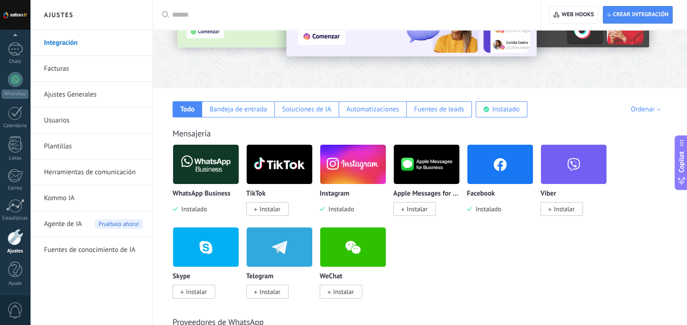
scroll to position [95, 0]
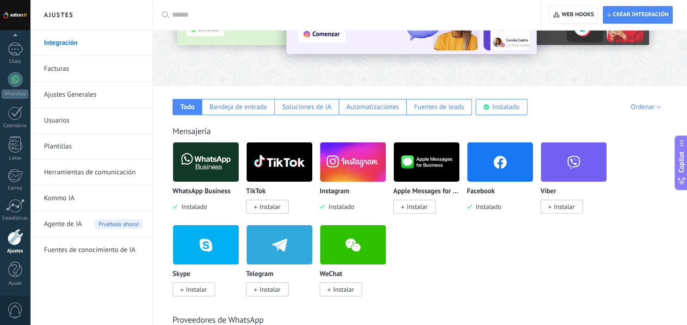
click at [195, 208] on span "Instalado" at bounding box center [192, 207] width 29 height 8
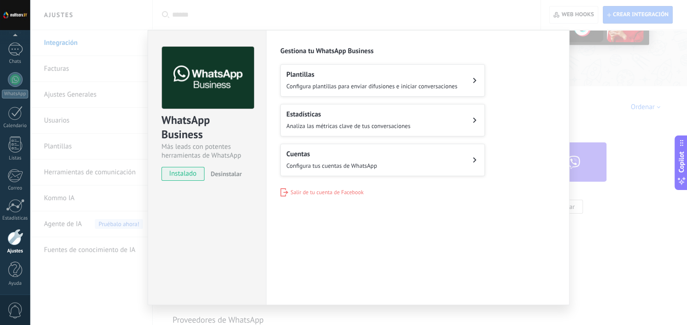
click at [322, 192] on span "Salir de tu cuenta de Facebook" at bounding box center [326, 192] width 73 height 7
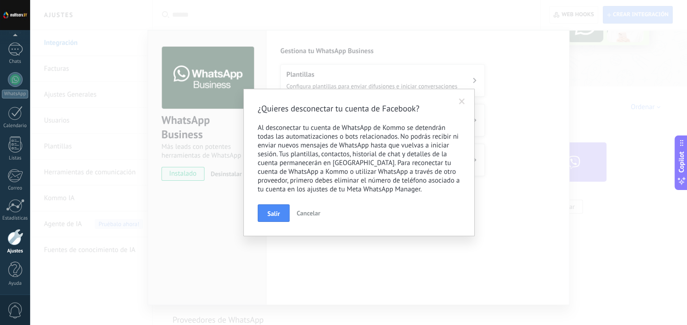
click at [304, 214] on span "Cancelar" at bounding box center [308, 213] width 24 height 8
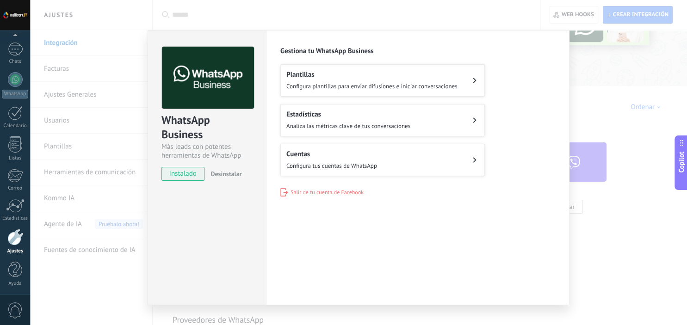
click at [546, 197] on div "Configuraciones Autorizaciones Esta pestaña registra a los usuarios que han con…" at bounding box center [417, 167] width 303 height 275
click at [624, 176] on div "WhatsApp Business Más leads con potentes herramientas de WhatsApp instalado Des…" at bounding box center [358, 162] width 657 height 325
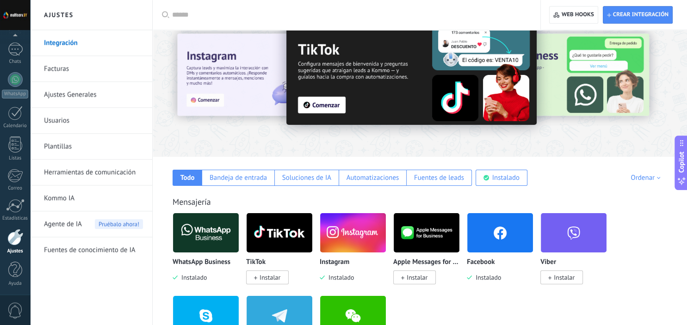
scroll to position [0, 0]
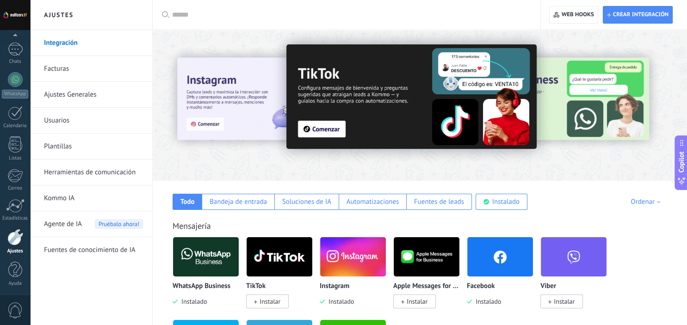
click at [225, 22] on div at bounding box center [349, 15] width 355 height 30
click at [199, 17] on input "text" at bounding box center [349, 15] width 355 height 10
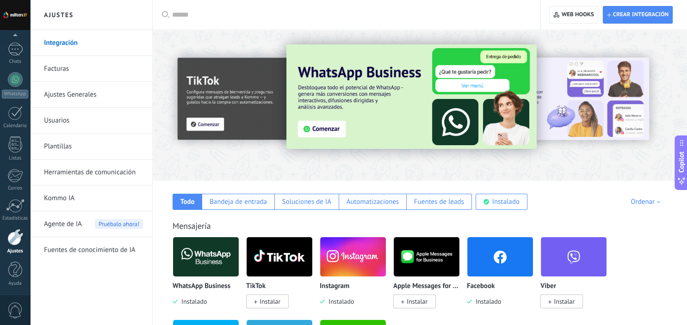
type input "*"
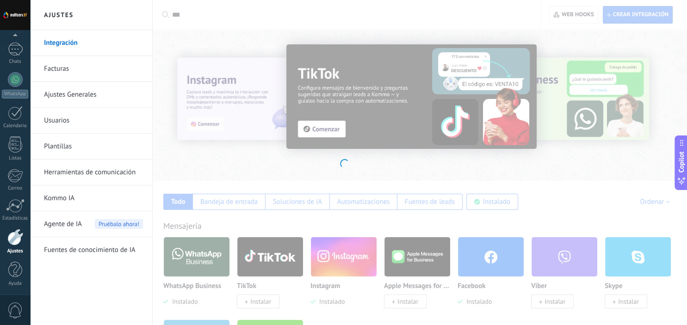
type input "**"
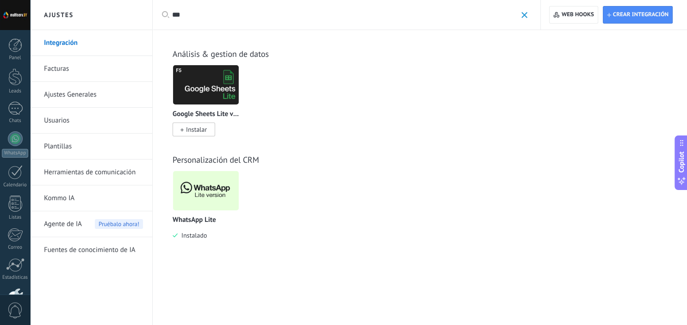
type input "***"
click at [200, 196] on img at bounding box center [206, 190] width 66 height 45
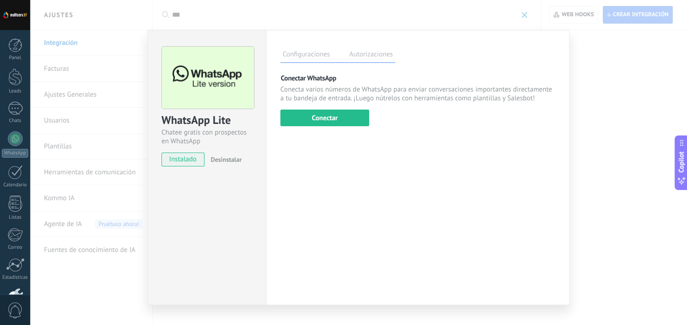
click at [366, 55] on label "Autorizaciones" at bounding box center [371, 55] width 48 height 13
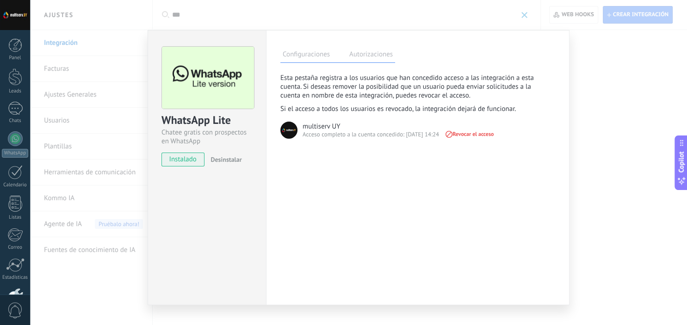
click at [306, 56] on label "Configuraciones" at bounding box center [306, 55] width 52 height 13
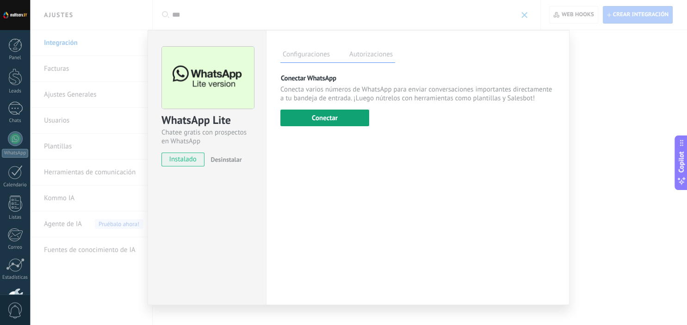
click at [339, 119] on button "Conectar" at bounding box center [324, 118] width 89 height 17
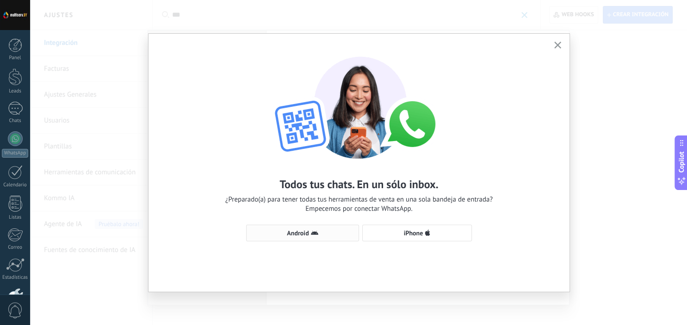
click at [316, 228] on button "Android" at bounding box center [302, 233] width 113 height 17
